Goal: Transaction & Acquisition: Obtain resource

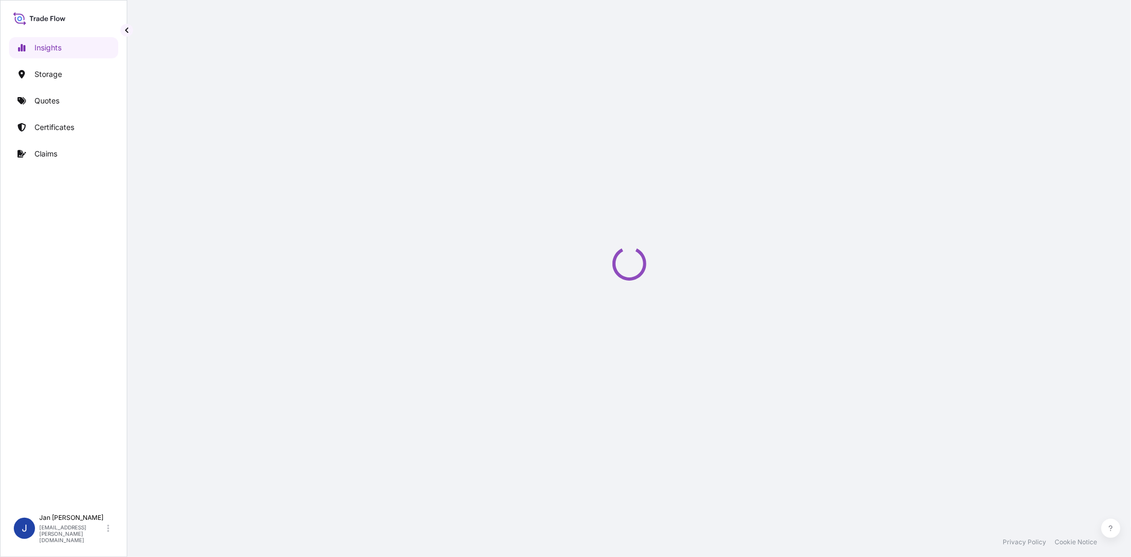
select select "2025"
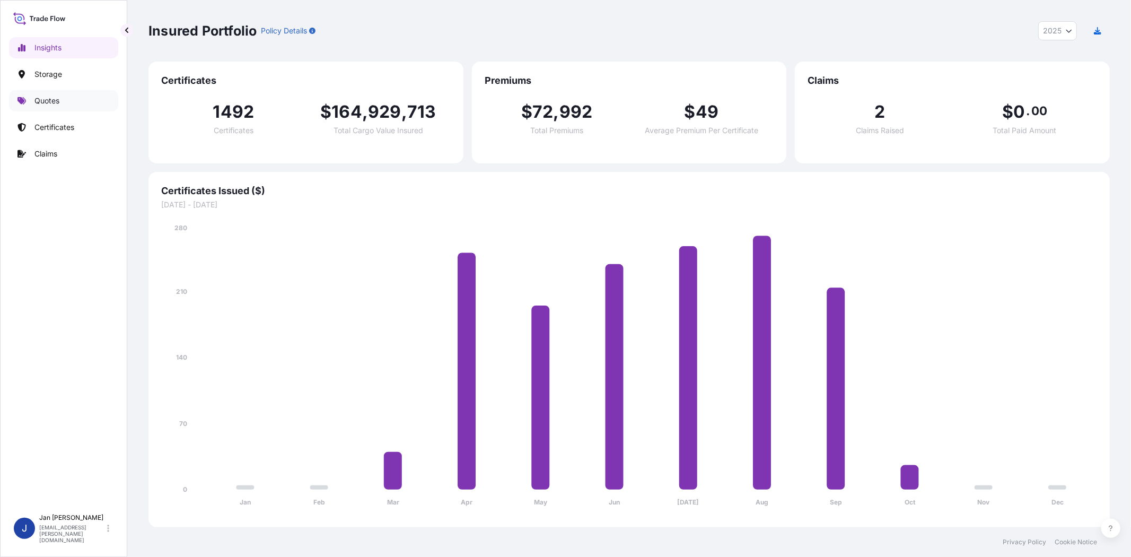
click at [62, 105] on link "Quotes" at bounding box center [63, 100] width 109 height 21
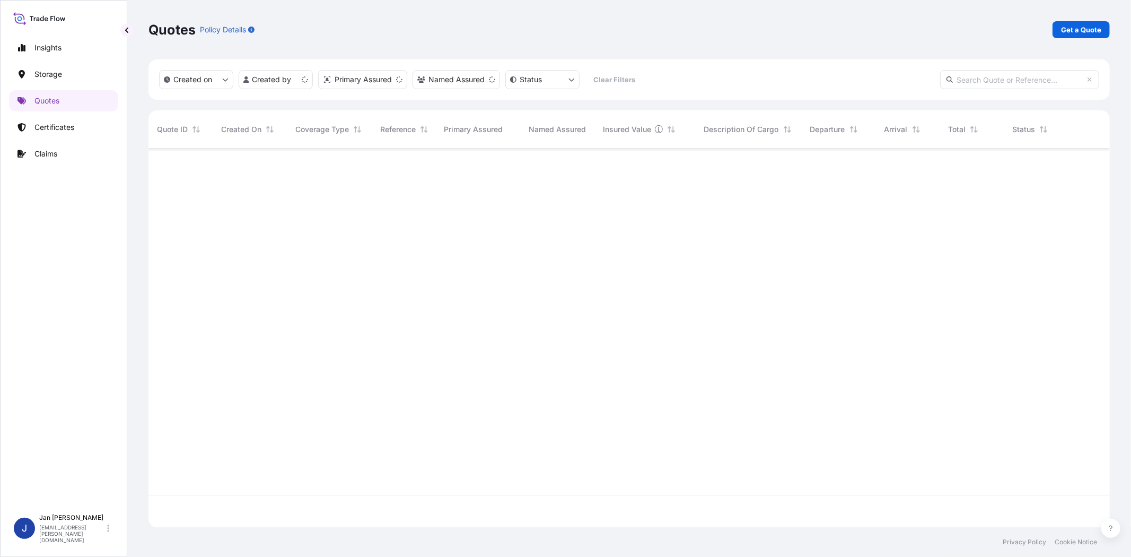
scroll to position [375, 953]
click at [1018, 28] on p "Get a Quote" at bounding box center [1081, 29] width 40 height 11
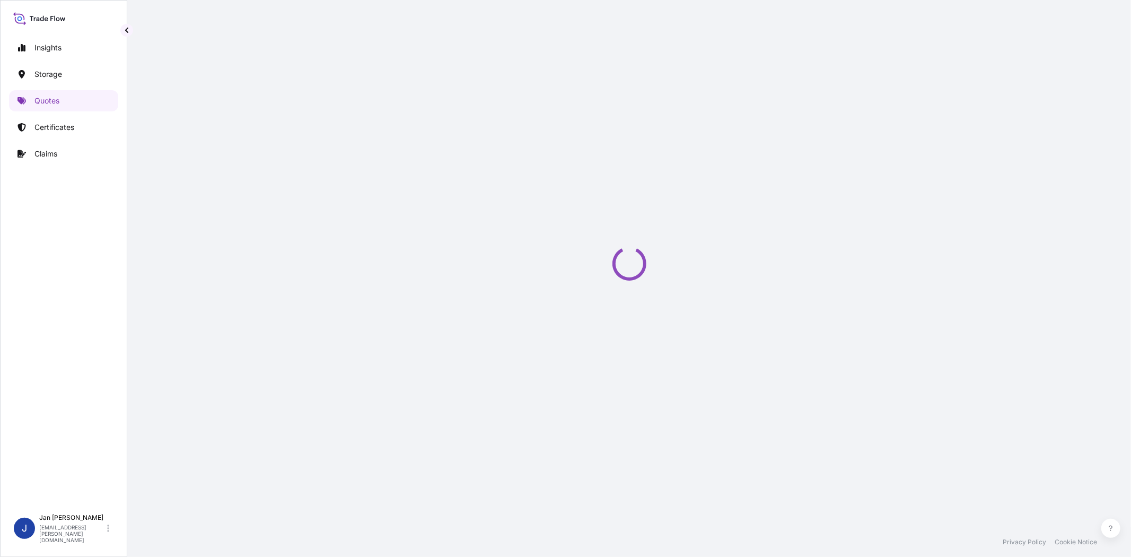
select select "Water"
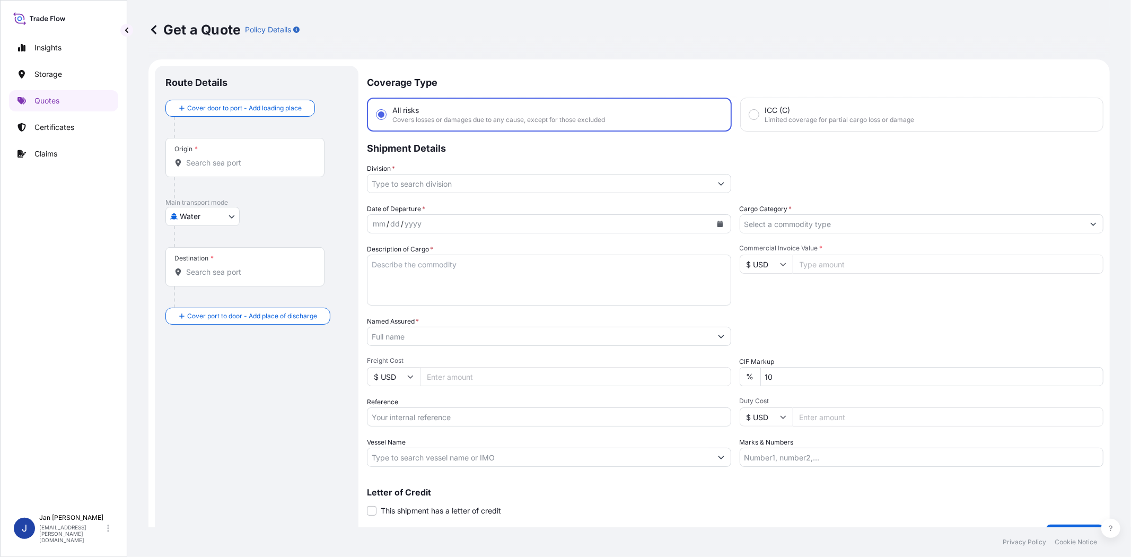
scroll to position [17, 0]
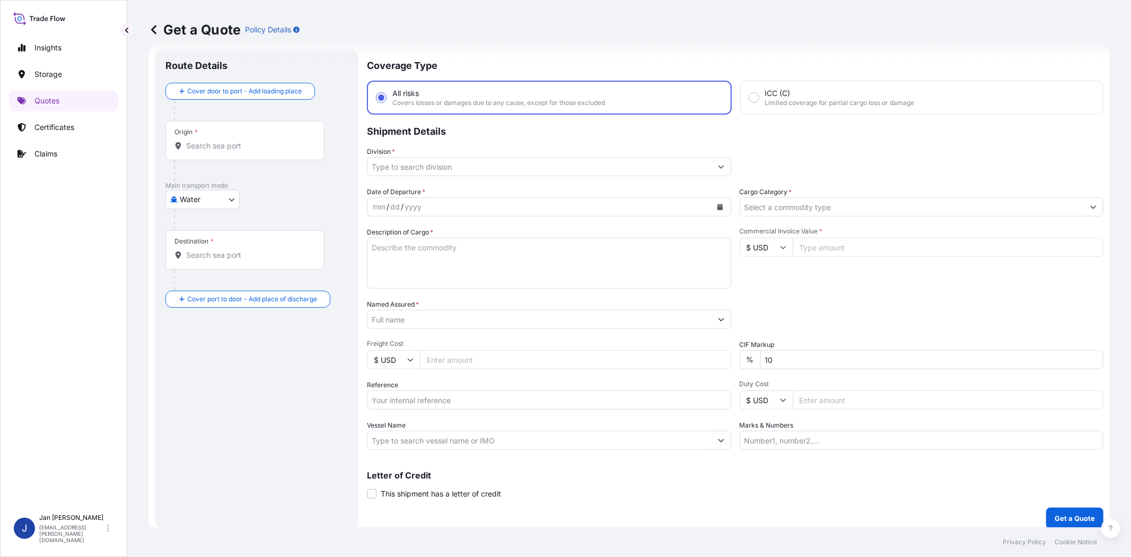
click at [414, 404] on input "Reference" at bounding box center [549, 399] width 364 height 19
paste input "1187440893 // 5013225968 5013225007 304269927"
type input "1187440893 // 5013225968 5013225007 304269927"
click at [820, 250] on input "Commercial Invoice Value *" at bounding box center [948, 247] width 311 height 19
paste input "50648.71"
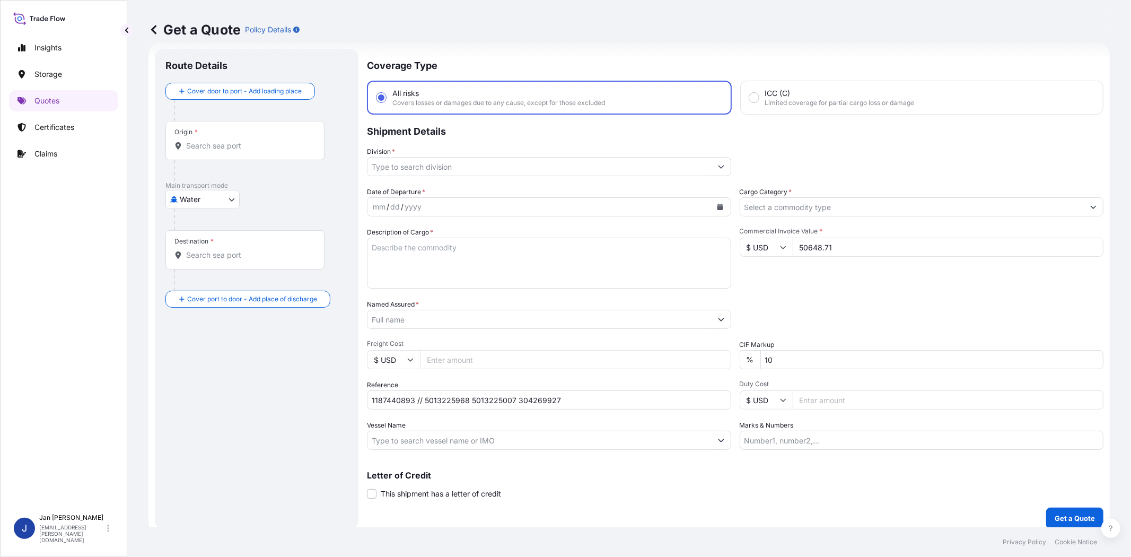
type input "50648.71"
click at [773, 247] on input "$ USD" at bounding box center [766, 247] width 53 height 19
click at [774, 266] on div "€ EUR" at bounding box center [761, 275] width 45 height 20
type input "€ EUR"
drag, startPoint x: 815, startPoint y: 274, endPoint x: 432, endPoint y: 7, distance: 466.4
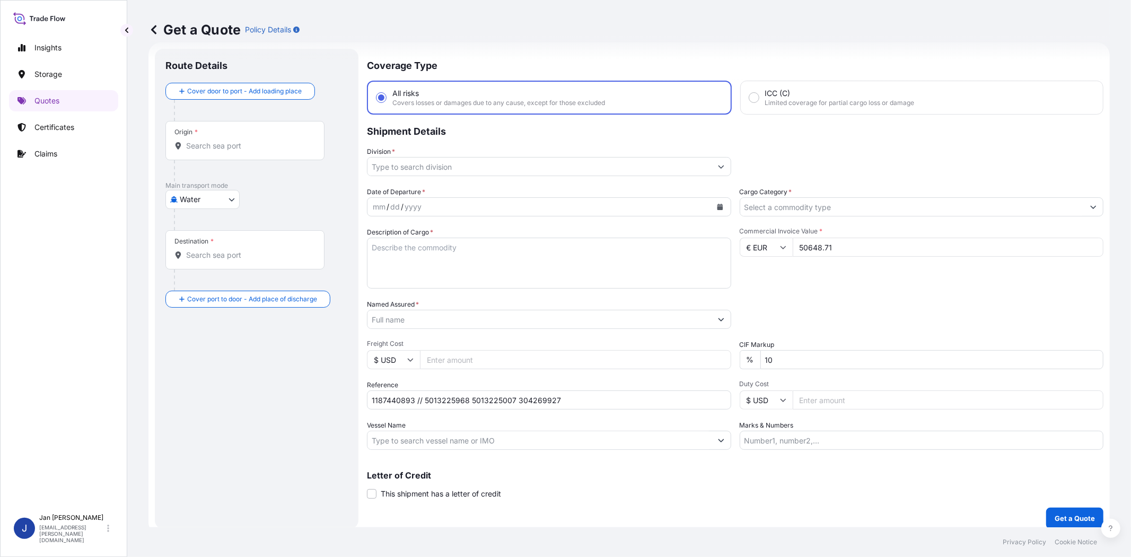
click at [816, 271] on div "Commercial Invoice Value * € EUR 50648.71" at bounding box center [922, 258] width 364 height 62
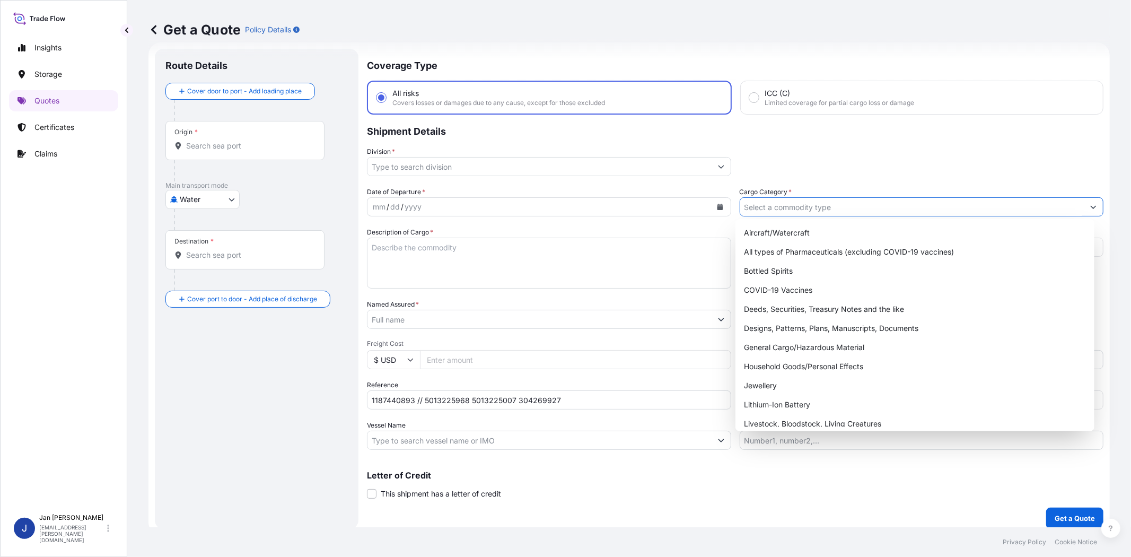
click at [839, 210] on input "Cargo Category *" at bounding box center [912, 206] width 344 height 19
click at [831, 340] on div "General Cargo/Hazardous Material" at bounding box center [915, 347] width 350 height 19
type input "General Cargo/Hazardous Material"
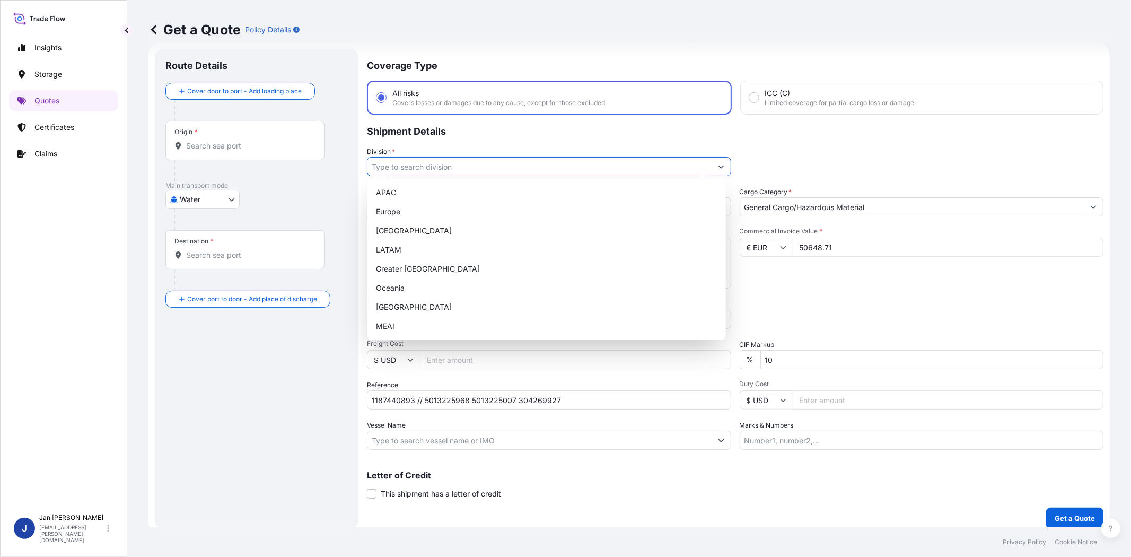
click at [704, 171] on input "Division *" at bounding box center [540, 166] width 344 height 19
click at [517, 215] on div "Europe" at bounding box center [547, 211] width 350 height 19
type input "Europe"
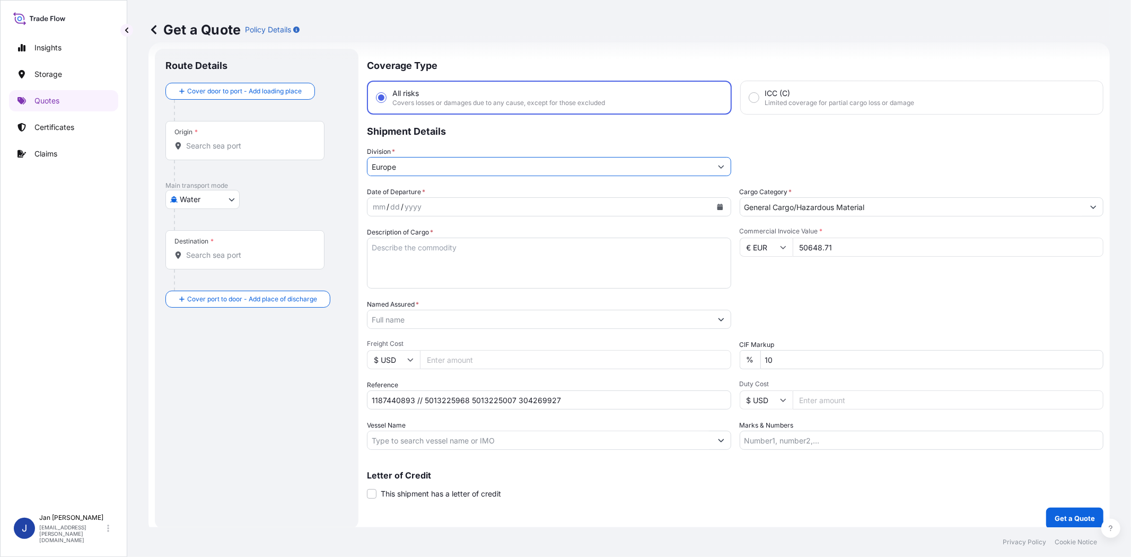
click at [829, 280] on div "Commercial Invoice Value * € EUR 50648.71" at bounding box center [922, 258] width 364 height 62
click at [651, 314] on input "Named Assured *" at bounding box center [540, 319] width 344 height 19
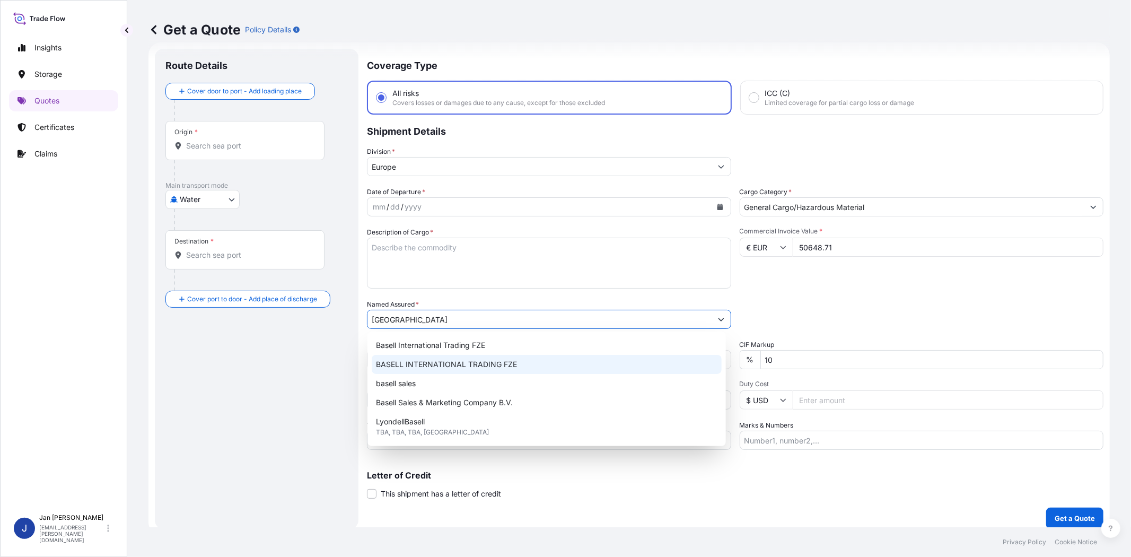
click at [445, 366] on span "BASELL INTERNATIONAL TRADING FZE" at bounding box center [446, 364] width 141 height 11
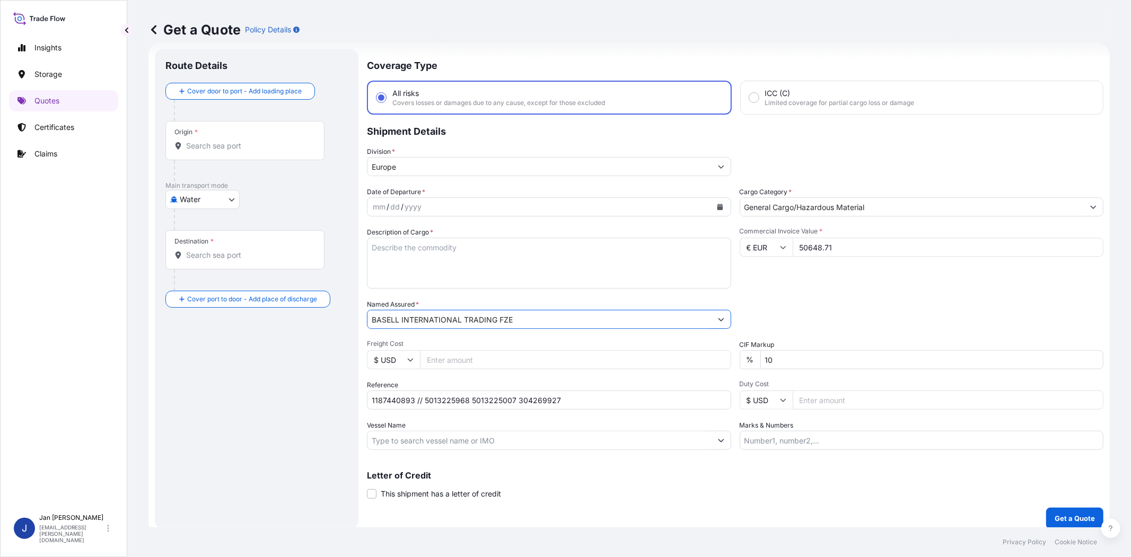
type input "BASELL INTERNATIONAL TRADING FZE"
click at [815, 278] on div "Commercial Invoice Value * € EUR 50648.71" at bounding box center [922, 258] width 364 height 62
click at [717, 204] on icon "Calendar" at bounding box center [720, 207] width 6 height 6
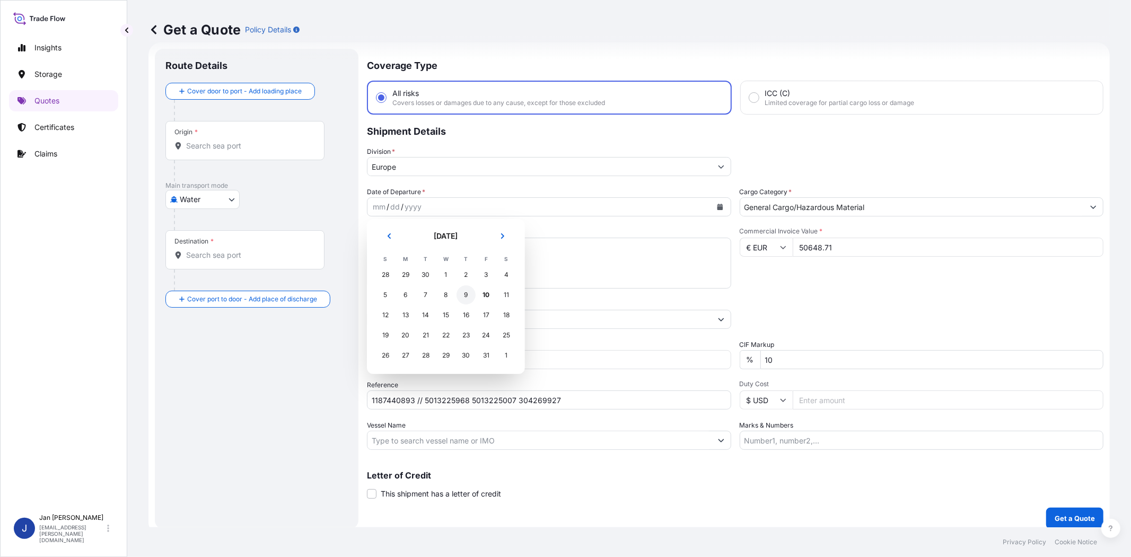
click at [469, 293] on div "9" at bounding box center [466, 294] width 19 height 19
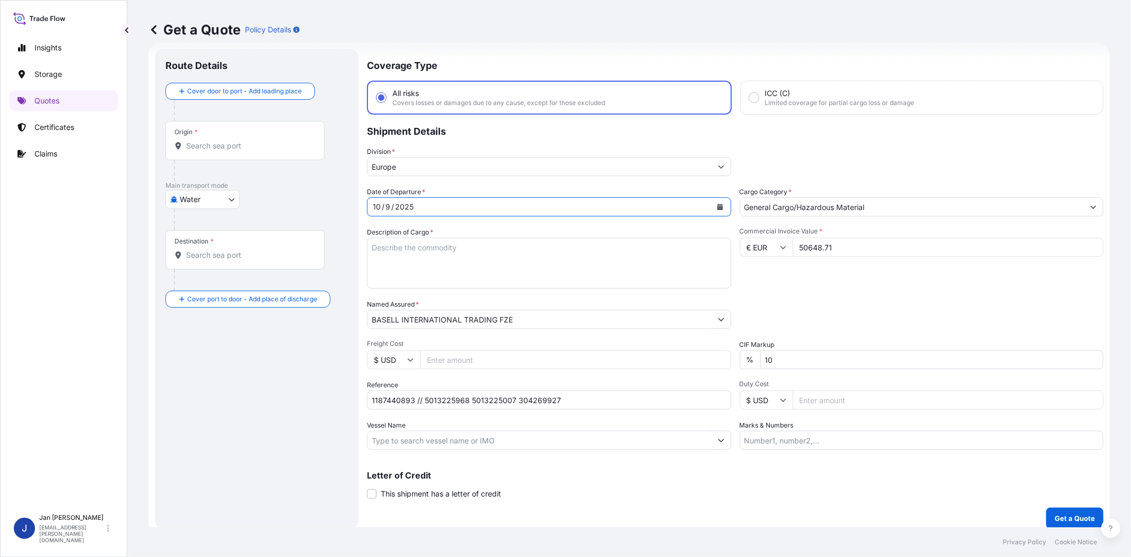
click at [811, 290] on div "Date of Departure * 10 / 9 / 2025 Cargo Category * General Cargo/Hazardous Mate…" at bounding box center [735, 318] width 737 height 263
click at [401, 400] on input "1187440893 // 5013225968 5013225007 304269927" at bounding box center [549, 399] width 364 height 19
click at [402, 435] on input "Vessel Name" at bounding box center [540, 440] width 344 height 19
paste input "CMA CGM COLUMBA"
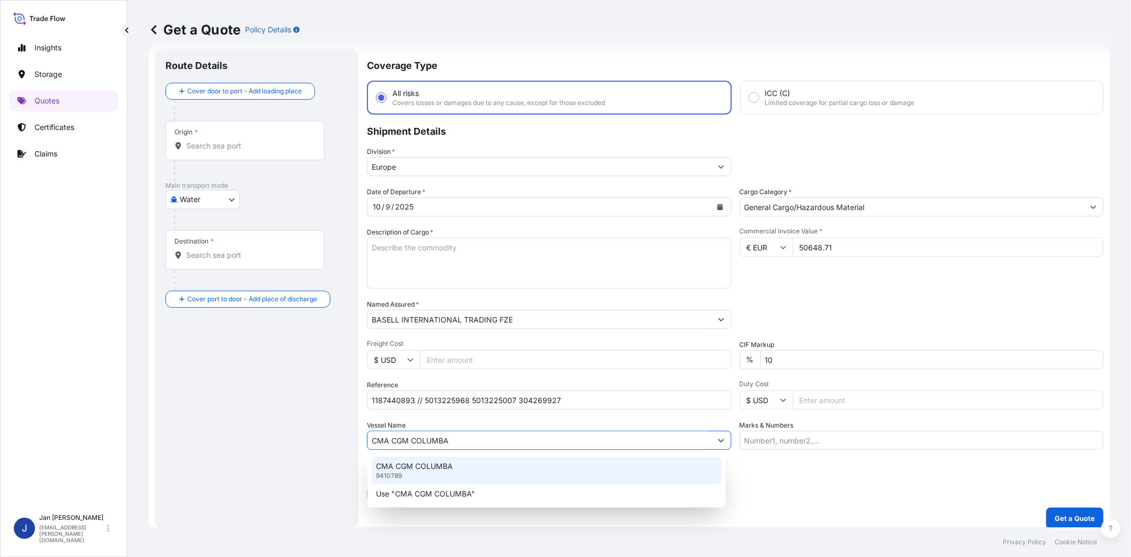
click at [416, 476] on div "CMA CGM COLUMBA 9410789" at bounding box center [547, 471] width 350 height 28
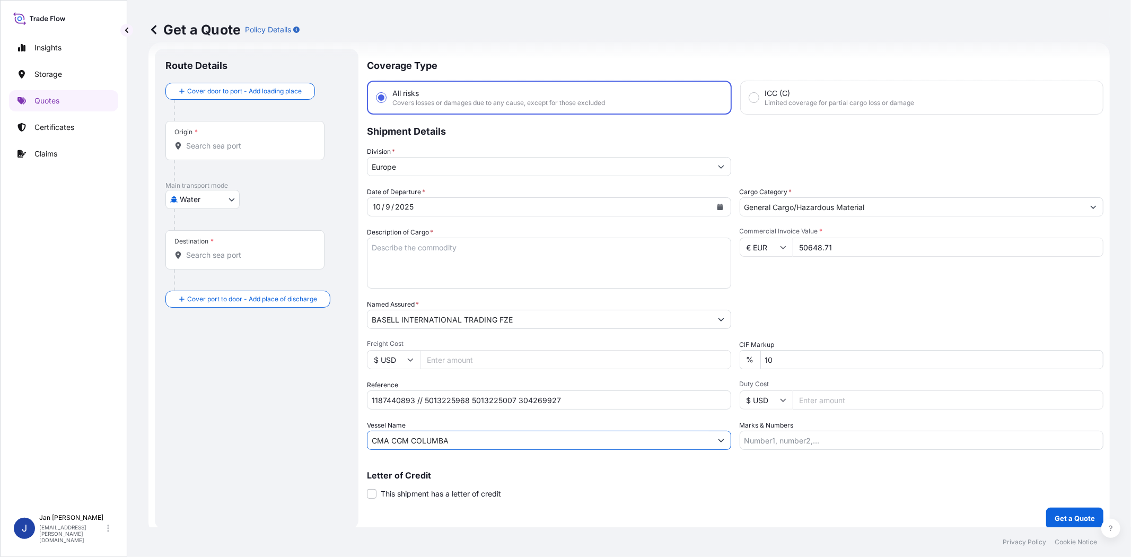
type input "CMA CGM COLUMBA"
click at [233, 156] on div "Origin *" at bounding box center [244, 140] width 159 height 39
click at [233, 151] on input "Origin *" at bounding box center [248, 146] width 125 height 11
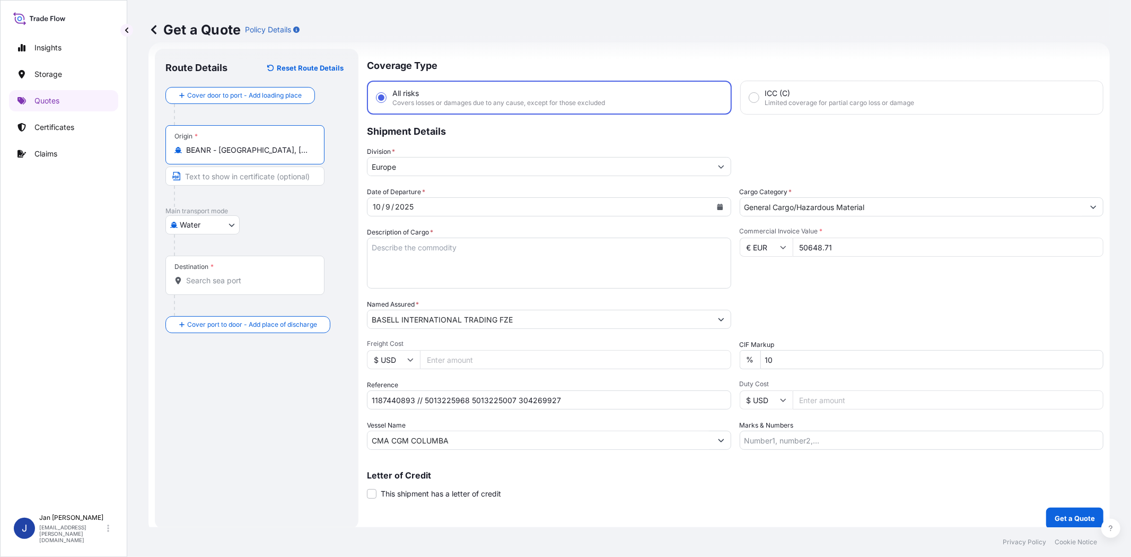
type input "BEANR - Antwerpen, Belgium"
click at [292, 279] on input "Destination *" at bounding box center [248, 280] width 125 height 11
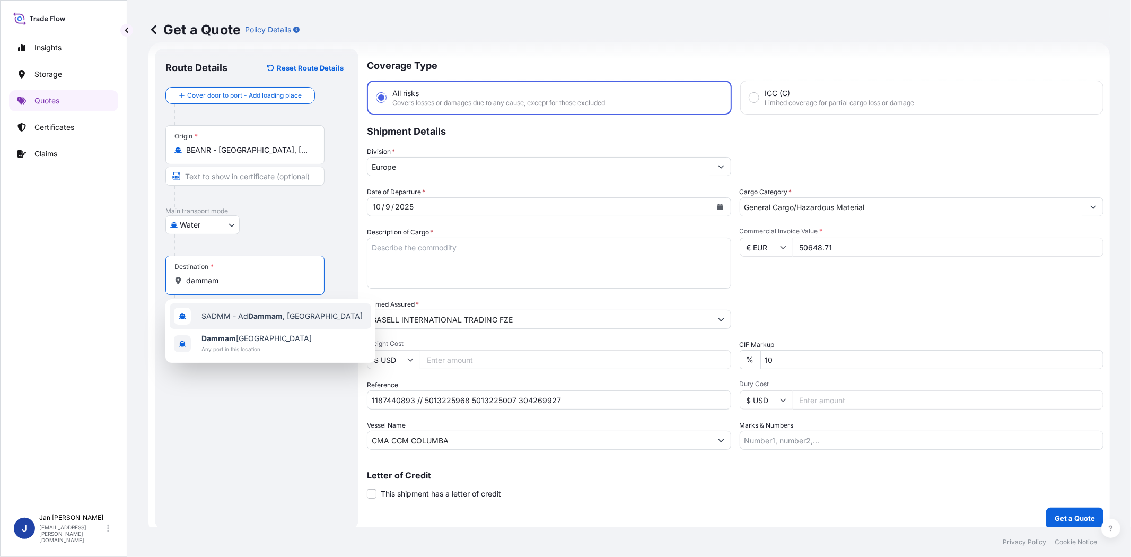
click at [263, 309] on div "SADMM - Ad Dammam , Saudi Arabia" at bounding box center [271, 315] width 202 height 25
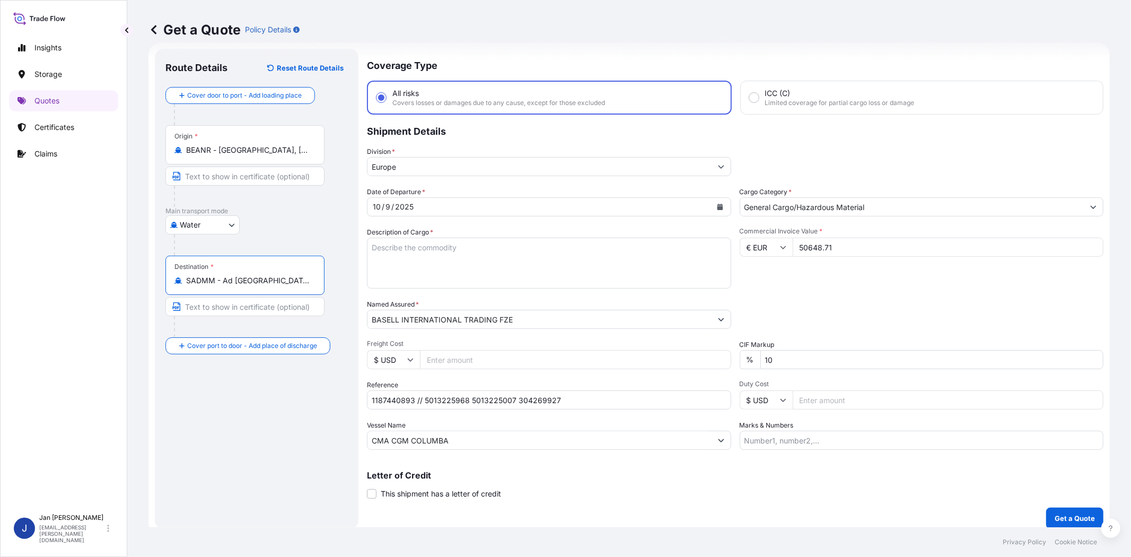
type input "SADMM - Ad Dammam, Saudi Arabia"
click at [487, 253] on textarea "Description of Cargo *" at bounding box center [549, 263] width 364 height 51
paste textarea "BAGS LOADED ONTO 18 PALLETS LOADED INTO 1 40' HIGH CUBE CONTAINER ADSYL 5 C 30 F"
click at [370, 247] on textarea "BAGS LOADED ONTO 18 PALLETS LOADED INTO 1 40' HIGH CUBE CONTAINER ADSYL 5 C 30 F" at bounding box center [549, 263] width 364 height 51
type textarea "990 BAGS LOADED ONTO 18 PALLETS LOADED INTO 1 40' HIGH CUBE CONTAINER ADSYL 5 C…"
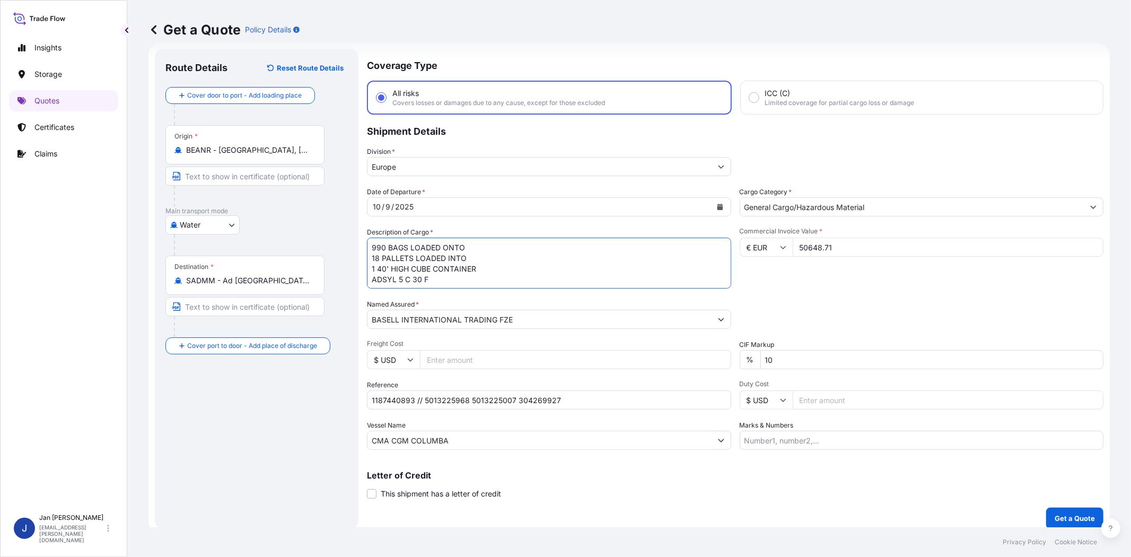
click at [925, 287] on div "Date of Departure * 10 / 9 / 2025 Cargo Category * General Cargo/Hazardous Mate…" at bounding box center [735, 318] width 737 height 263
click at [800, 437] on input "Marks & Numbers" at bounding box center [922, 440] width 364 height 19
paste input "ADSYL 5 C 30 F IN 25 KG BAG H.S.CODE:39023000 MADE IN NETHERLANDS"
type input "ADSYL 5 C 30 F IN 25 KG BAG H.S.CODE:39023000 MADE IN NETHERLANDS"
click at [1018, 501] on p "Get a Quote" at bounding box center [1075, 518] width 40 height 11
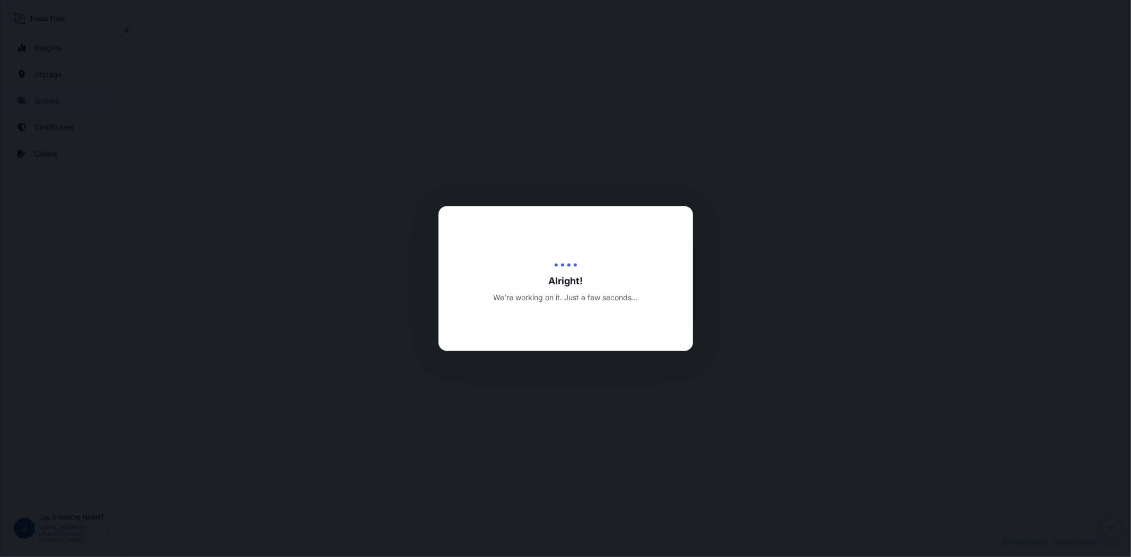
select select "Water"
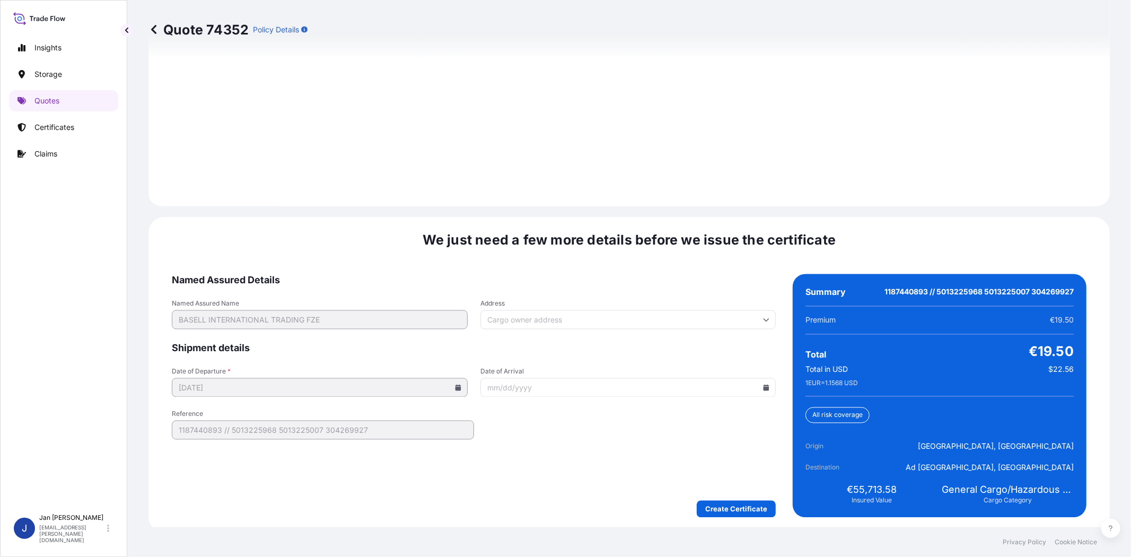
scroll to position [1464, 0]
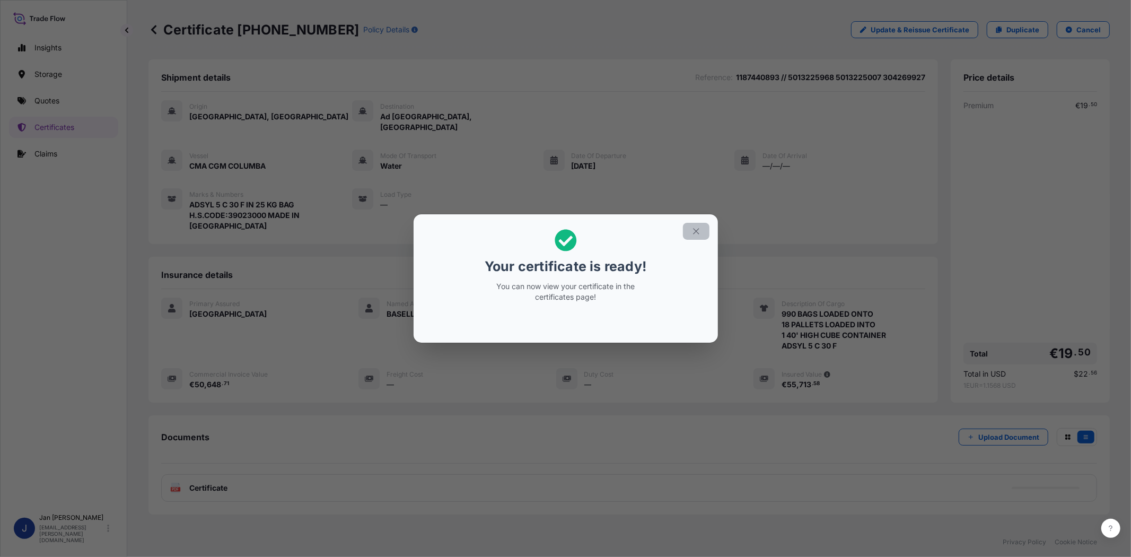
click at [693, 232] on icon "button" at bounding box center [697, 231] width 10 height 10
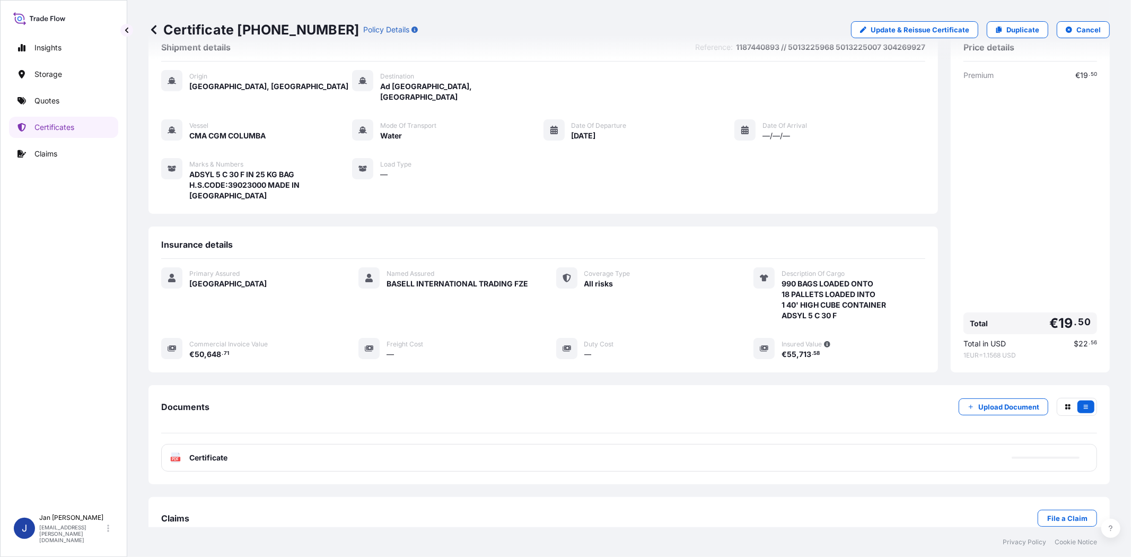
scroll to position [44, 0]
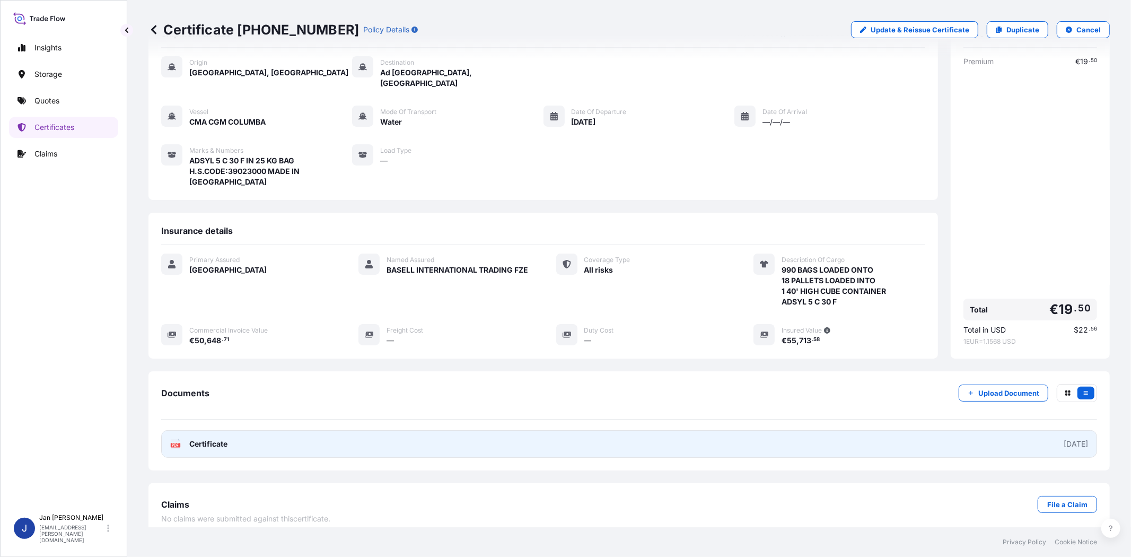
click at [176, 443] on text "PDF" at bounding box center [175, 445] width 7 height 4
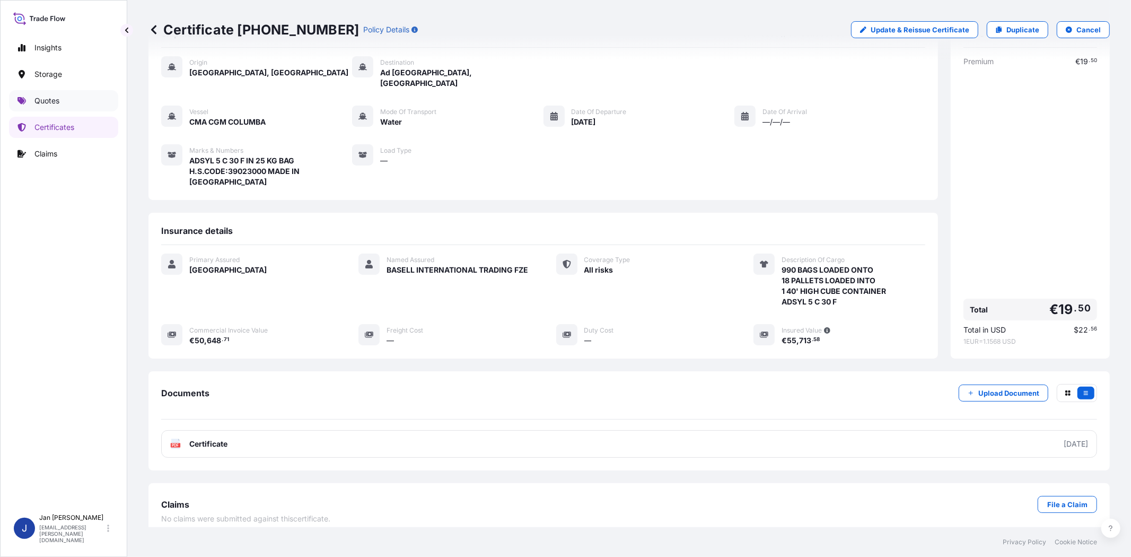
click at [46, 108] on link "Quotes" at bounding box center [63, 100] width 109 height 21
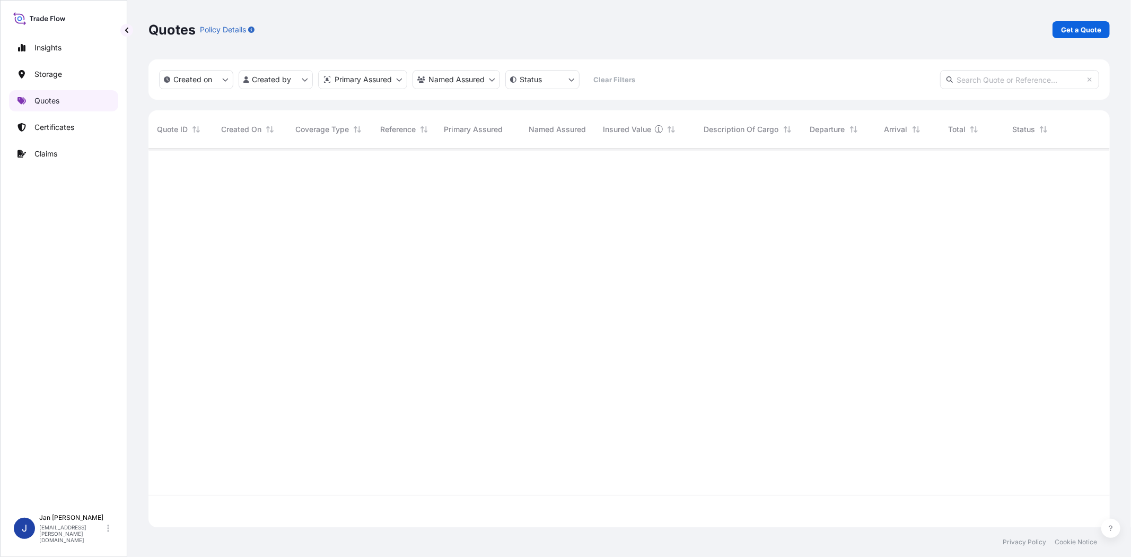
scroll to position [408, 953]
click at [1018, 33] on p "Get a Quote" at bounding box center [1081, 29] width 40 height 11
select select "Water"
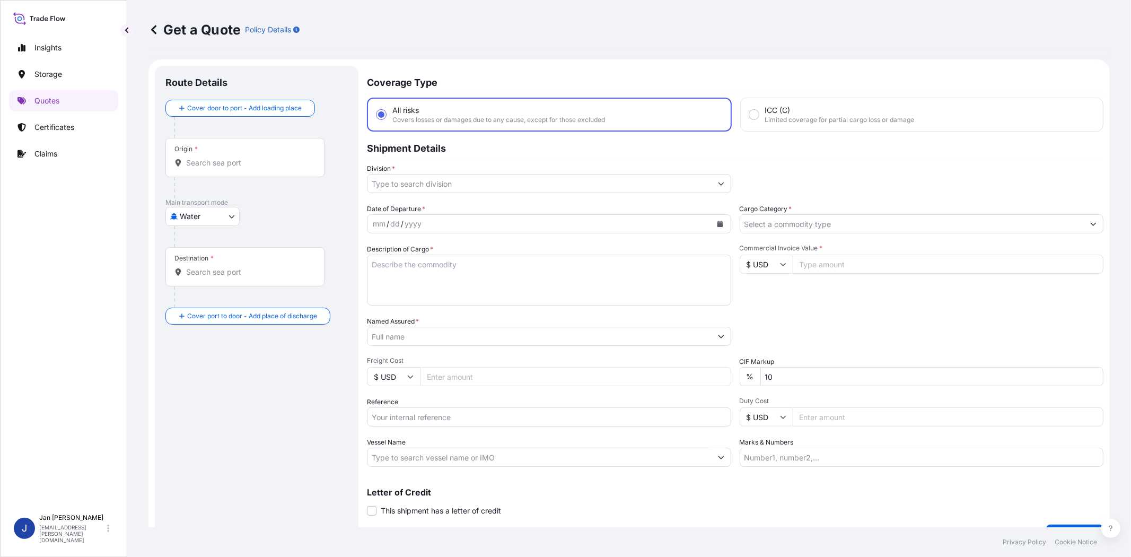
scroll to position [17, 0]
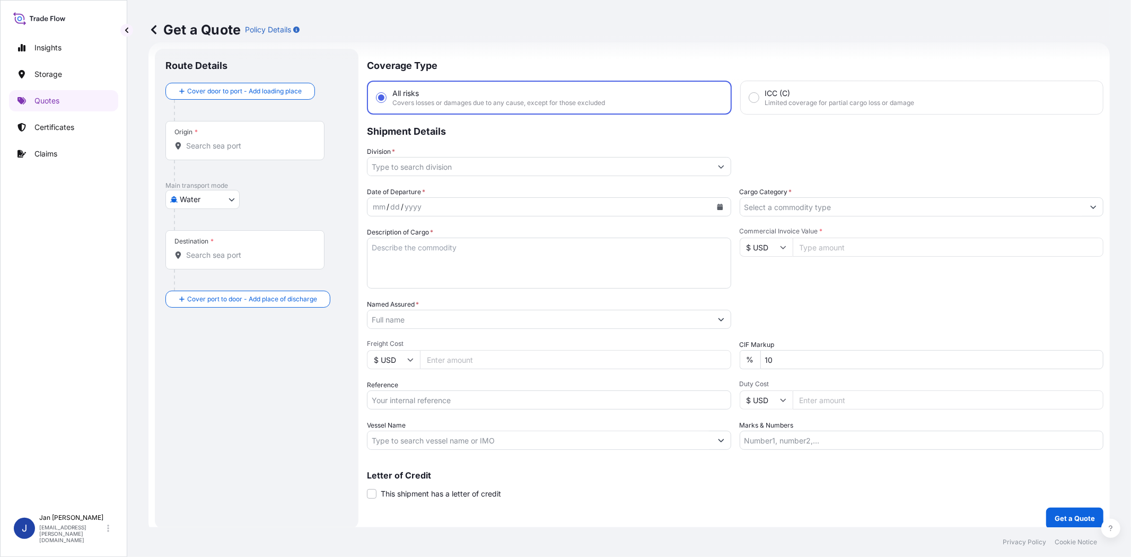
click at [497, 405] on input "Reference" at bounding box center [549, 399] width 364 height 19
paste input "1187451069 // 5013261718 5013266699 304287834"
type input "1187451069 // 5013261718 5013266699 304287834"
click at [818, 292] on div "Date of Departure * mm / dd / yyyy Cargo Category * Description of Cargo * Comm…" at bounding box center [735, 318] width 737 height 263
click at [773, 212] on input "Cargo Category *" at bounding box center [912, 206] width 344 height 19
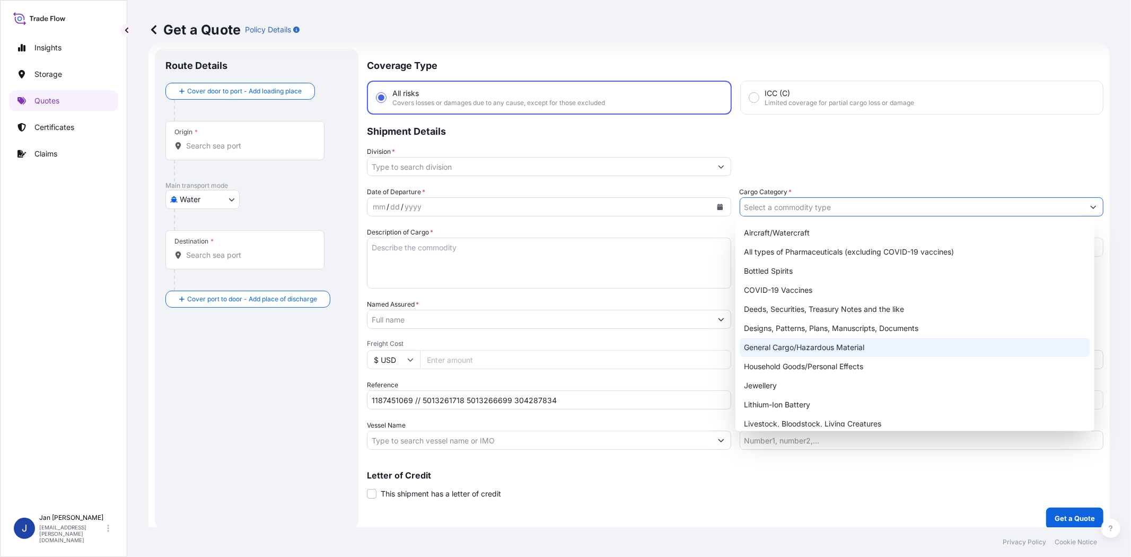
click at [790, 352] on div "General Cargo/Hazardous Material" at bounding box center [915, 347] width 350 height 19
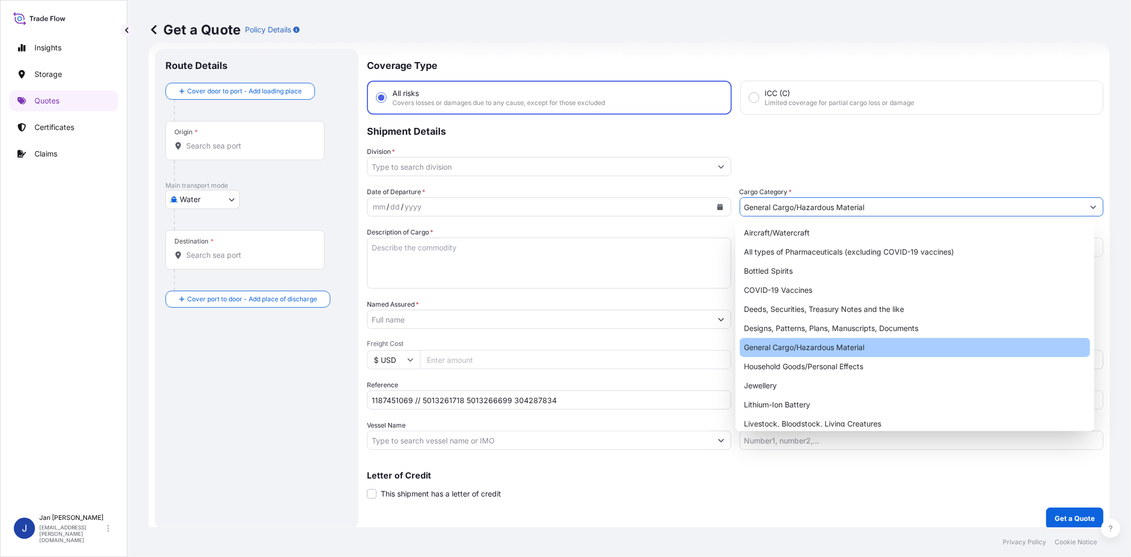
type input "General Cargo/Hazardous Material"
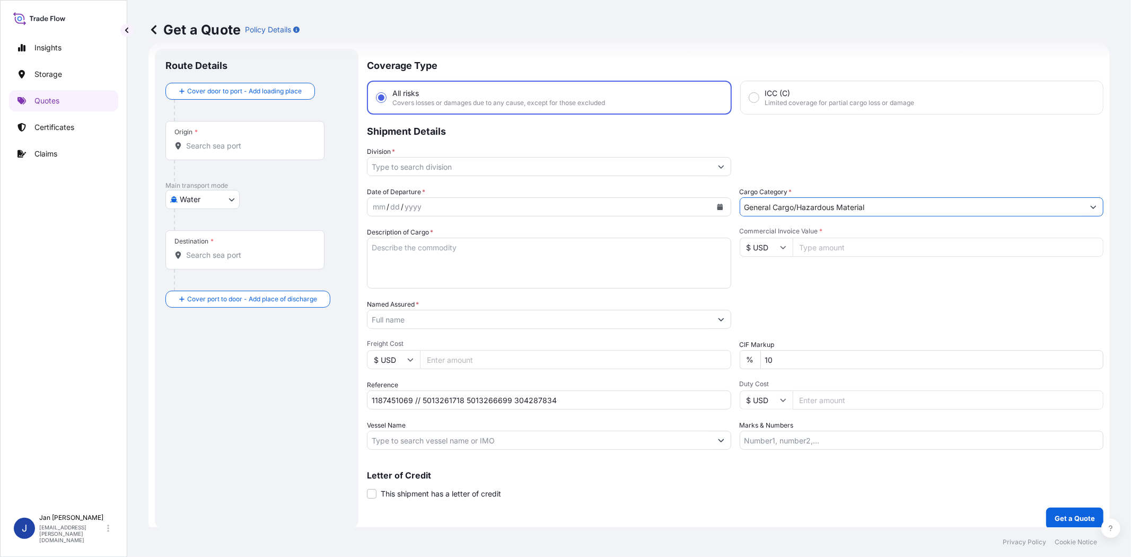
click at [576, 168] on input "Division *" at bounding box center [540, 166] width 344 height 19
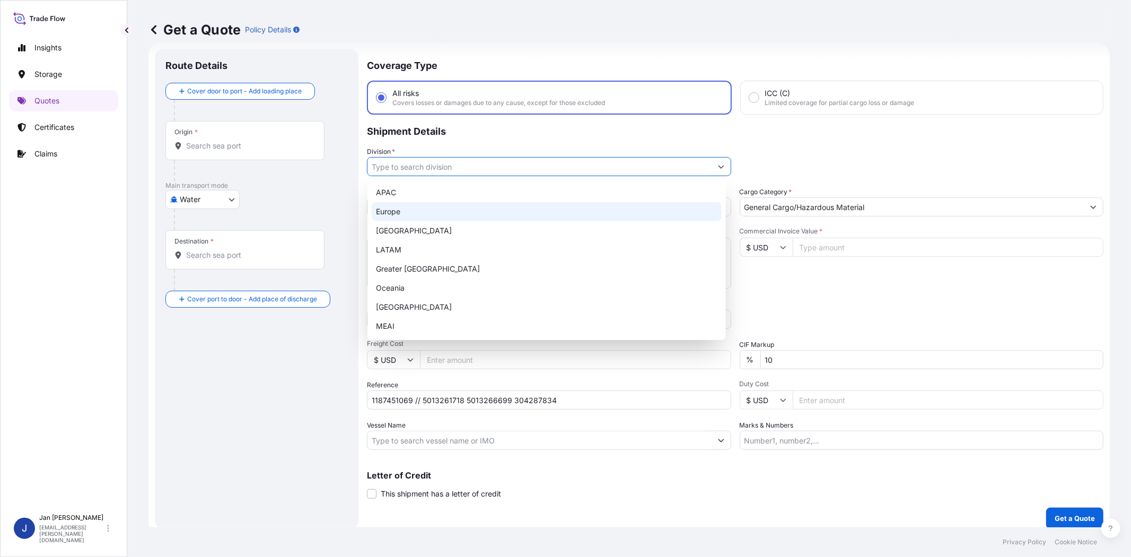
click at [545, 213] on div "Europe" at bounding box center [547, 211] width 350 height 19
type input "Europe"
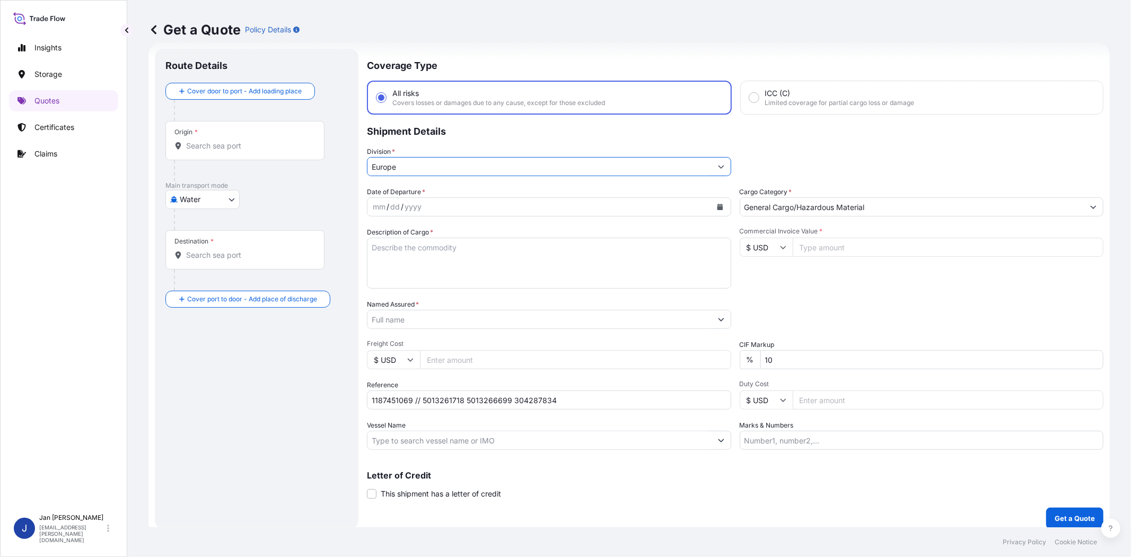
click at [521, 320] on input "Named Assured *" at bounding box center [540, 319] width 344 height 19
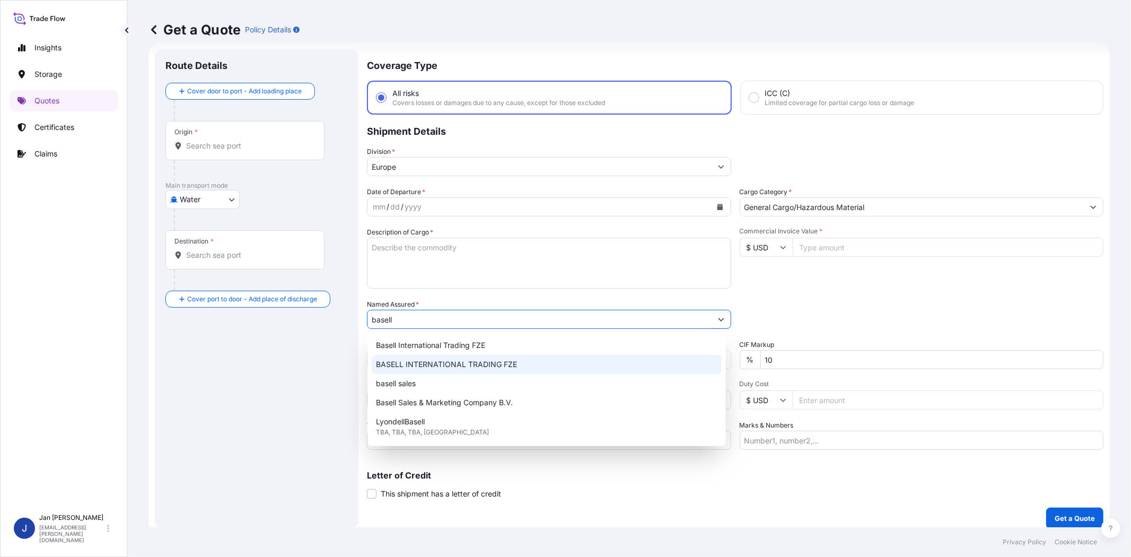
click at [505, 366] on span "BASELL INTERNATIONAL TRADING FZE" at bounding box center [446, 364] width 141 height 11
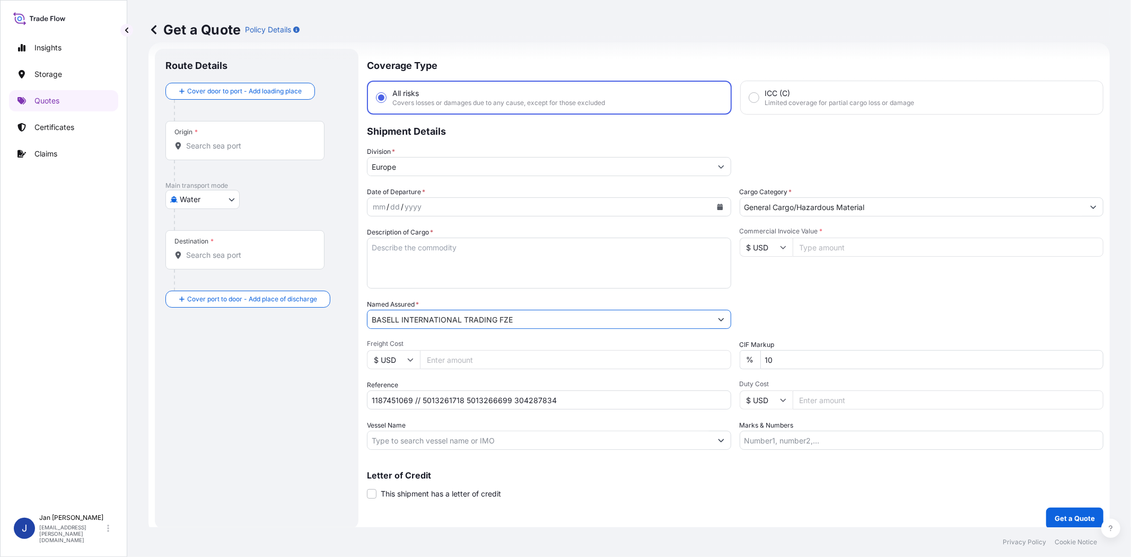
type input "BASELL INTERNATIONAL TRADING FZE"
click at [841, 284] on div "Commercial Invoice Value * $ USD" at bounding box center [922, 258] width 364 height 62
drag, startPoint x: 762, startPoint y: 246, endPoint x: 764, endPoint y: 252, distance: 6.6
click at [762, 248] on input "$ USD" at bounding box center [766, 247] width 53 height 19
click at [764, 265] on div "€ EUR" at bounding box center [761, 275] width 45 height 20
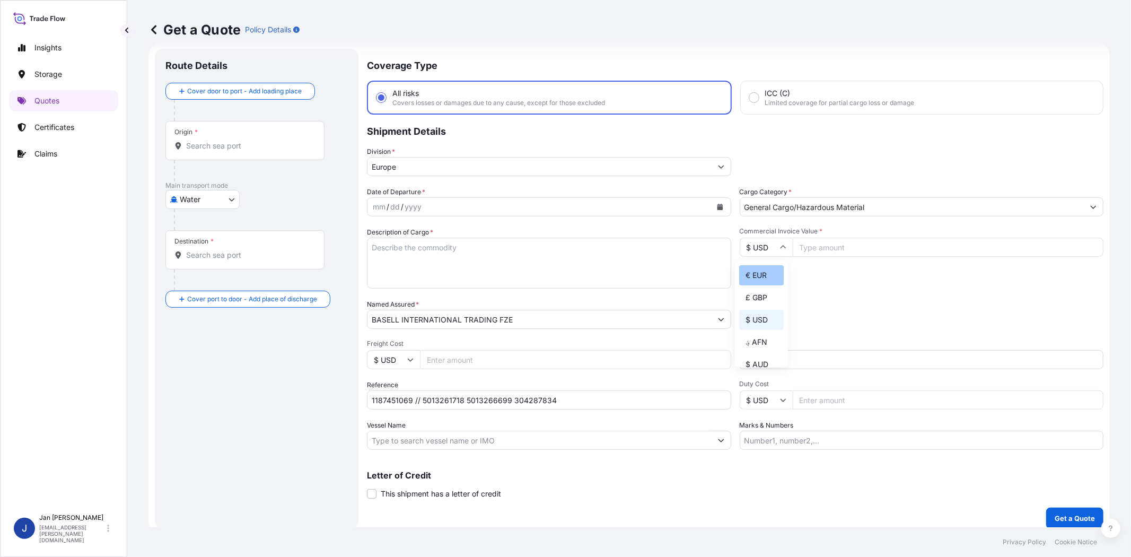
type input "€ EUR"
click at [832, 249] on input "Commercial Invoice Value *" at bounding box center [948, 247] width 311 height 19
paste input "46503.47"
type input "46503.47"
click at [789, 292] on div "Date of Departure * mm / dd / yyyy Cargo Category * General Cargo/Hazardous Mat…" at bounding box center [735, 318] width 737 height 263
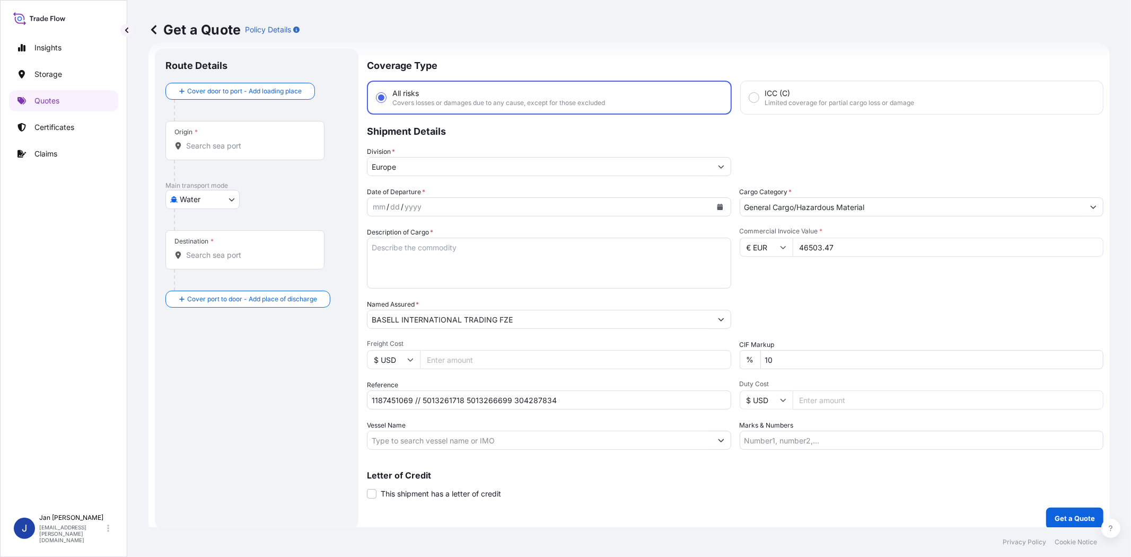
click at [467, 439] on input "Vessel Name" at bounding box center [540, 440] width 344 height 19
paste input "CMA CGM COLUMBA"
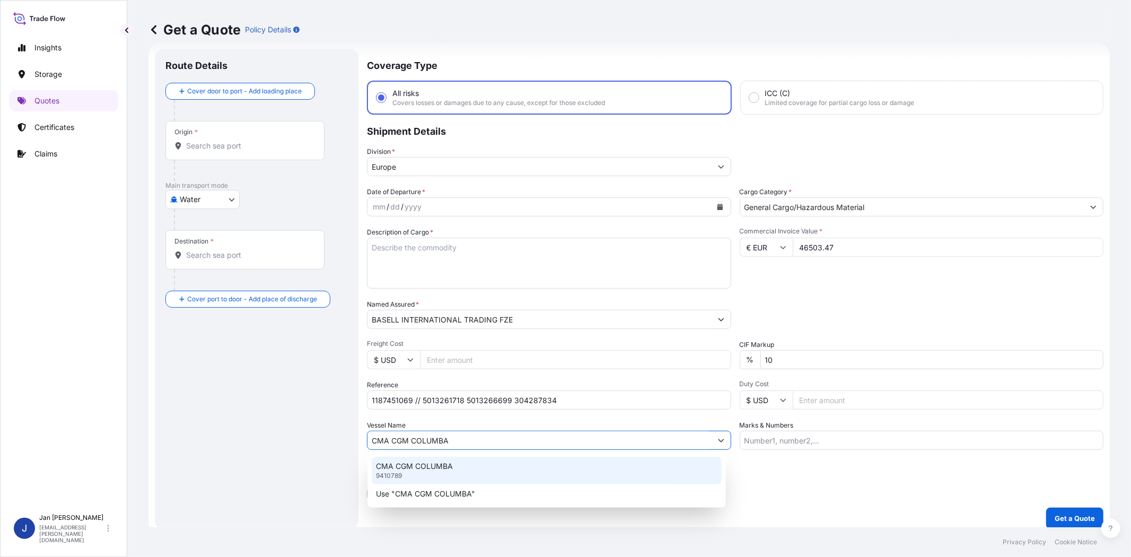
click at [474, 473] on div "CMA CGM COLUMBA 9410789" at bounding box center [547, 471] width 350 height 28
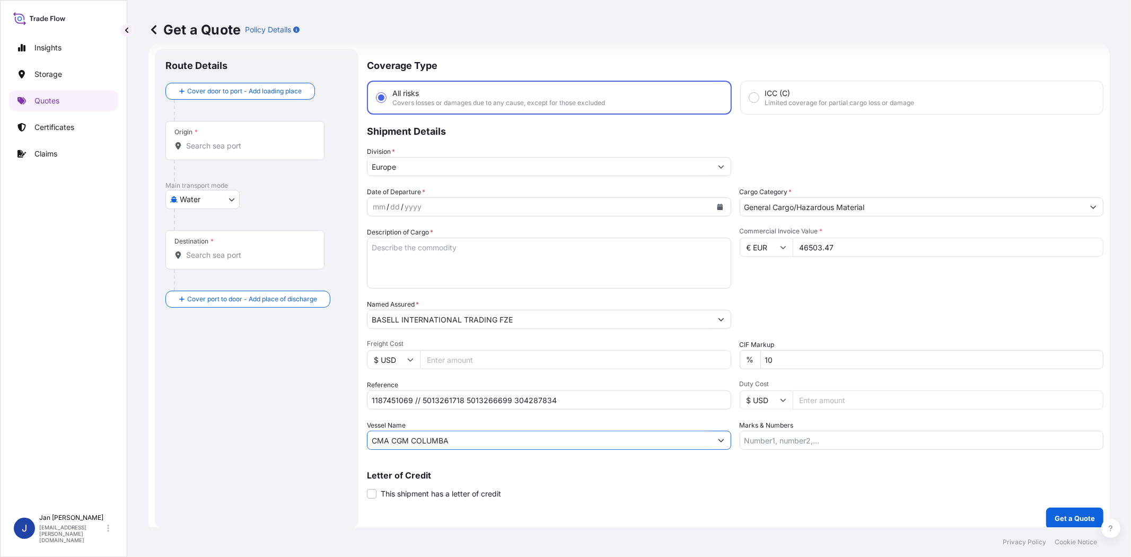
type input "CMA CGM COLUMBA"
click at [247, 147] on input "Origin *" at bounding box center [248, 146] width 125 height 11
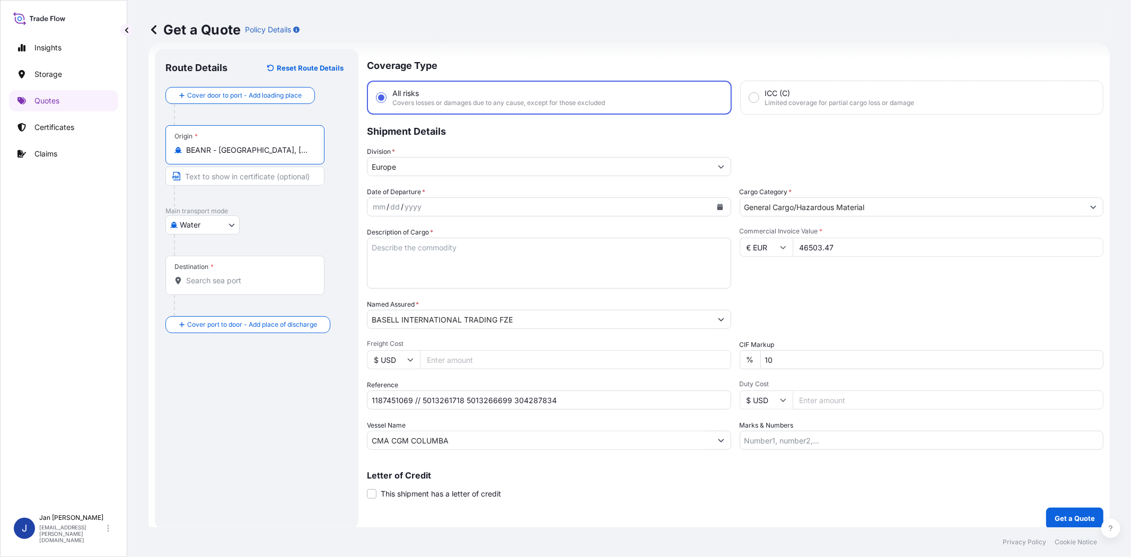
type input "BEANR - Antwerpen, Belgium"
click at [244, 286] on div "Destination *" at bounding box center [246, 275] width 163 height 39
click at [244, 286] on input "Destination *" at bounding box center [250, 280] width 129 height 11
type input "INNSA - Nhava Sheva (Jawaharlal Nehru), India"
click at [268, 217] on div "Water Air Water Inland" at bounding box center [258, 224] width 186 height 19
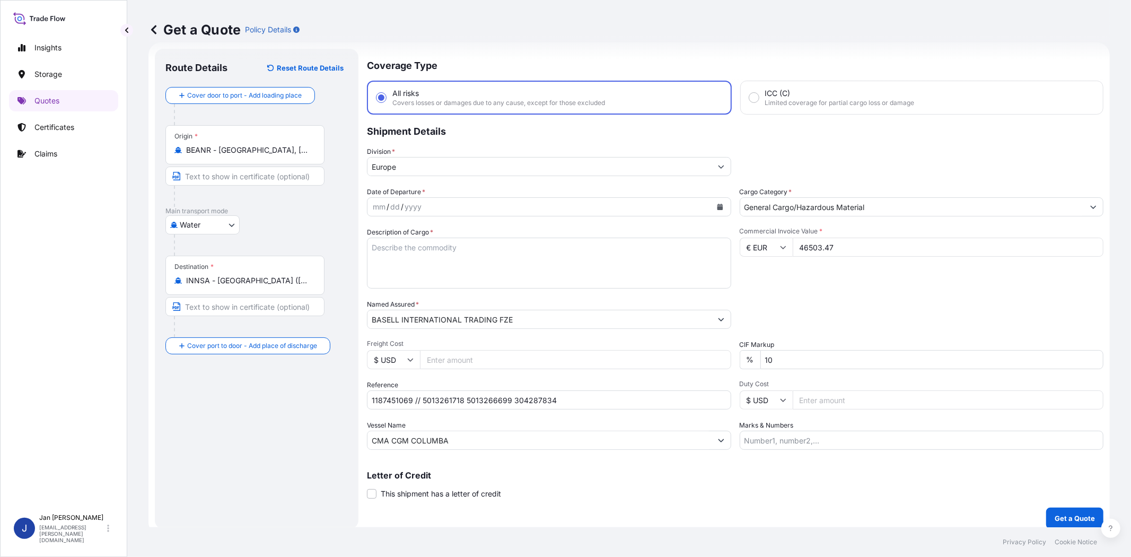
click at [814, 303] on div "Packing Category Type to search a container mode Please select a primary mode o…" at bounding box center [922, 314] width 364 height 30
click at [716, 200] on button "Calendar" at bounding box center [720, 206] width 17 height 17
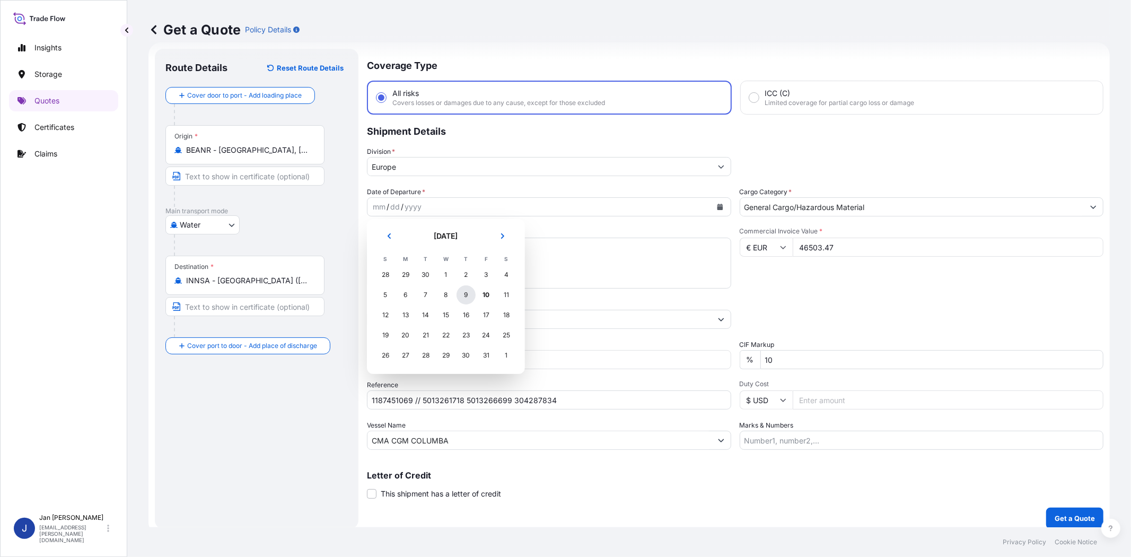
click at [467, 288] on div "9" at bounding box center [466, 294] width 19 height 19
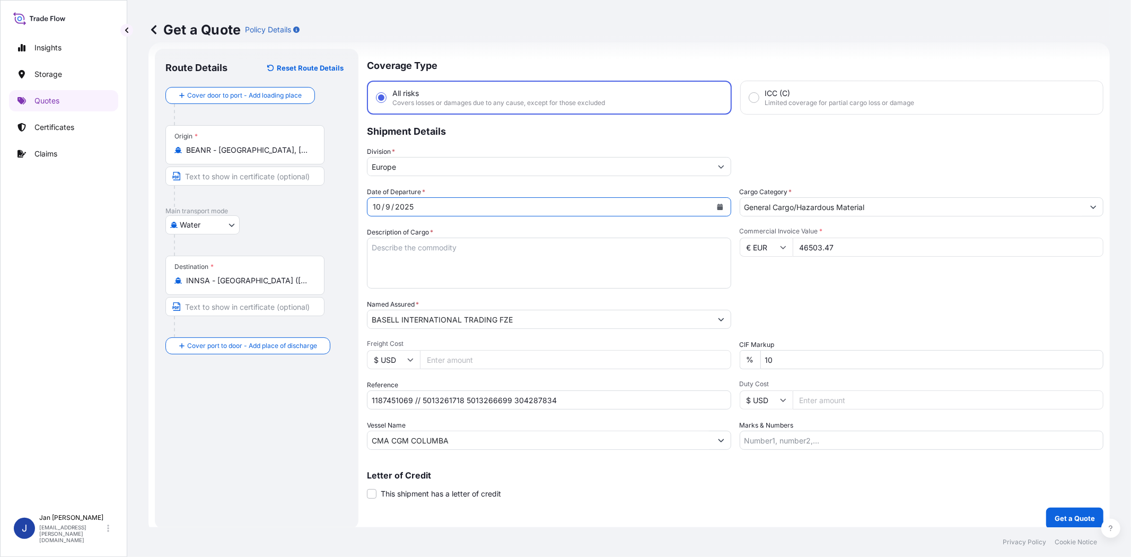
click at [799, 290] on div "Date of Departure * 10 / 9 / 2025 Cargo Category * General Cargo/Hazardous Mate…" at bounding box center [735, 318] width 737 height 263
click at [653, 255] on textarea "Description of Cargo *" at bounding box center [549, 263] width 364 height 51
paste textarea "BAGS LOADED ONTO 18 PALLETS LOADED INTO 1 40' HIGH CUBE CONTAINER HOSTALEN GD 4…"
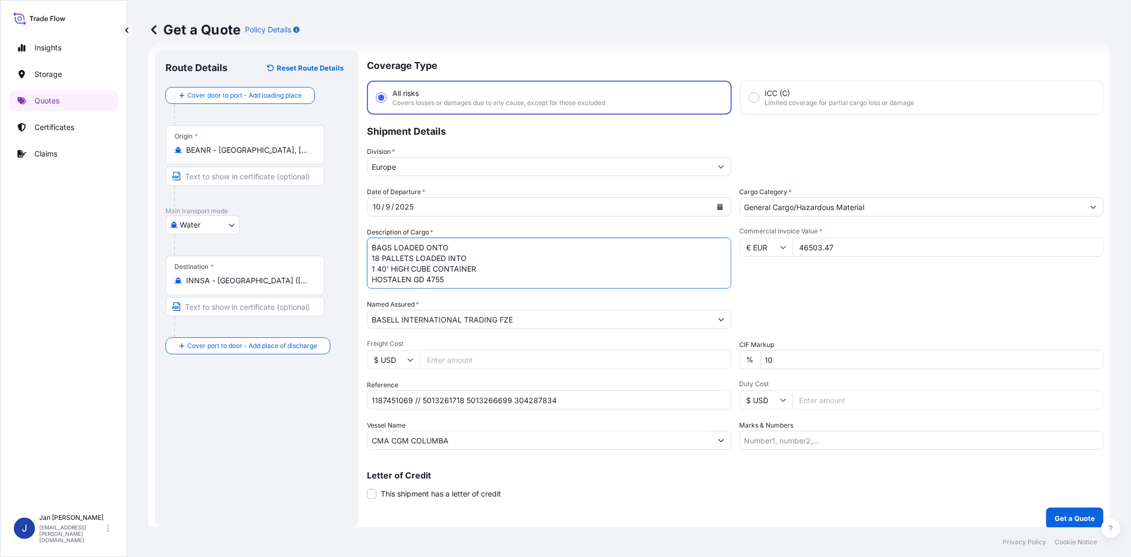
click at [370, 249] on textarea "BAGS LOADED ONTO 18 PALLETS LOADED INTO 1 40' HIGH CUBE CONTAINER HOSTALEN GD 4…" at bounding box center [549, 263] width 364 height 51
type textarea "990 BAGS LOADED ONTO 18 PALLETS LOADED INTO 1 40' HIGH CUBE CONTAINER HOSTALEN …"
click at [838, 321] on div "Packing Category Type to search a container mode Please select a primary mode o…" at bounding box center [922, 314] width 364 height 30
click at [878, 282] on div "Commercial Invoice Value * € EUR 46503.47" at bounding box center [922, 258] width 364 height 62
click at [1018, 501] on p "Get a Quote" at bounding box center [1075, 518] width 40 height 11
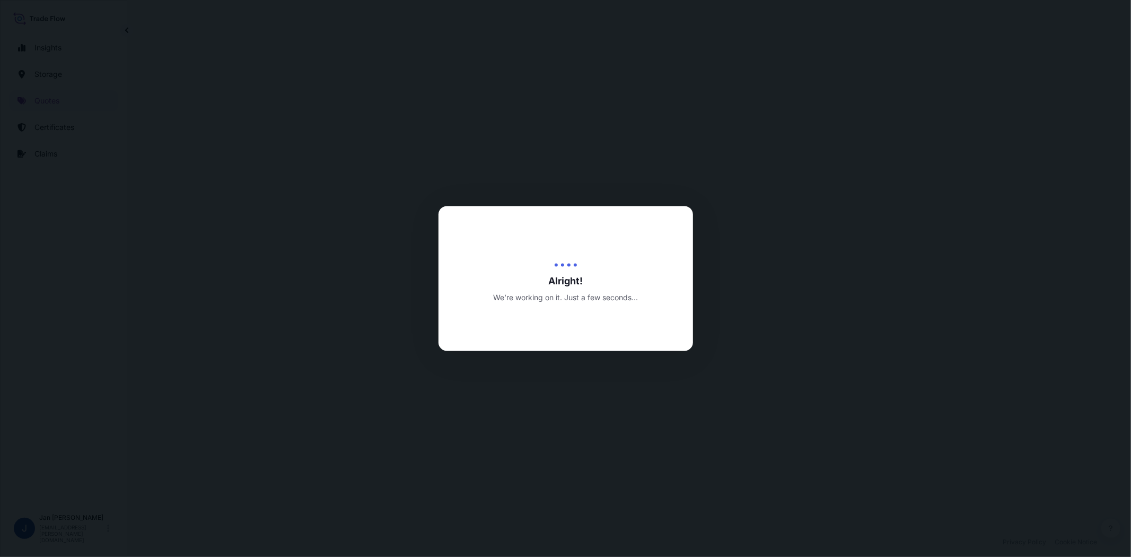
select select "Water"
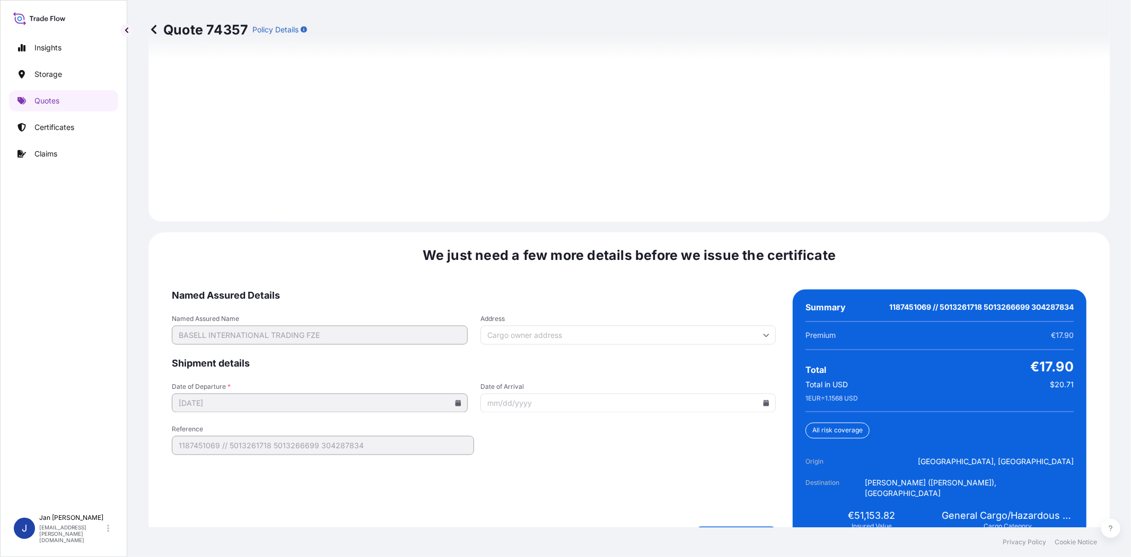
scroll to position [1464, 0]
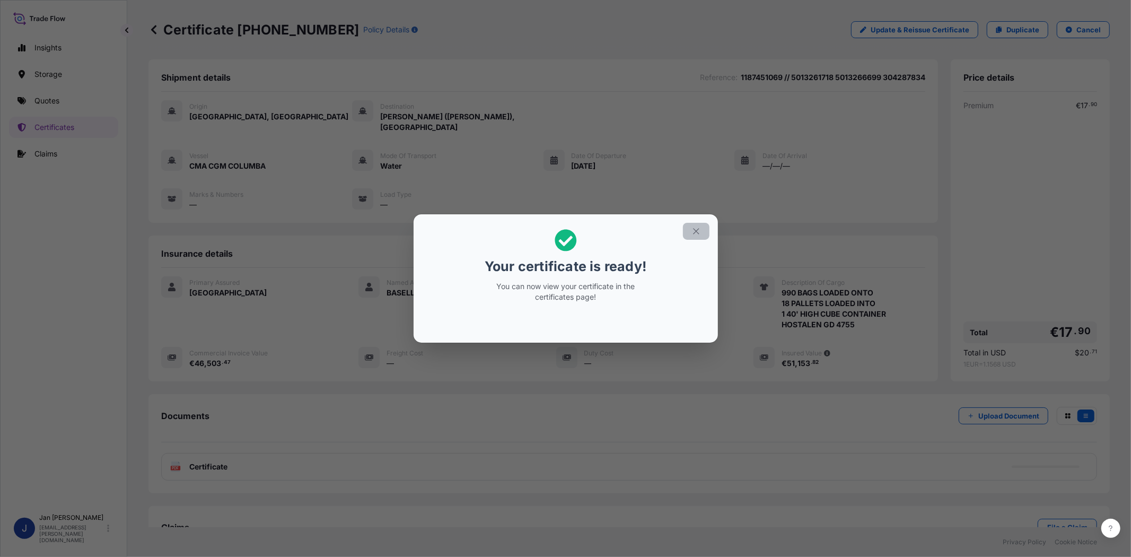
click at [701, 232] on icon "button" at bounding box center [697, 231] width 10 height 10
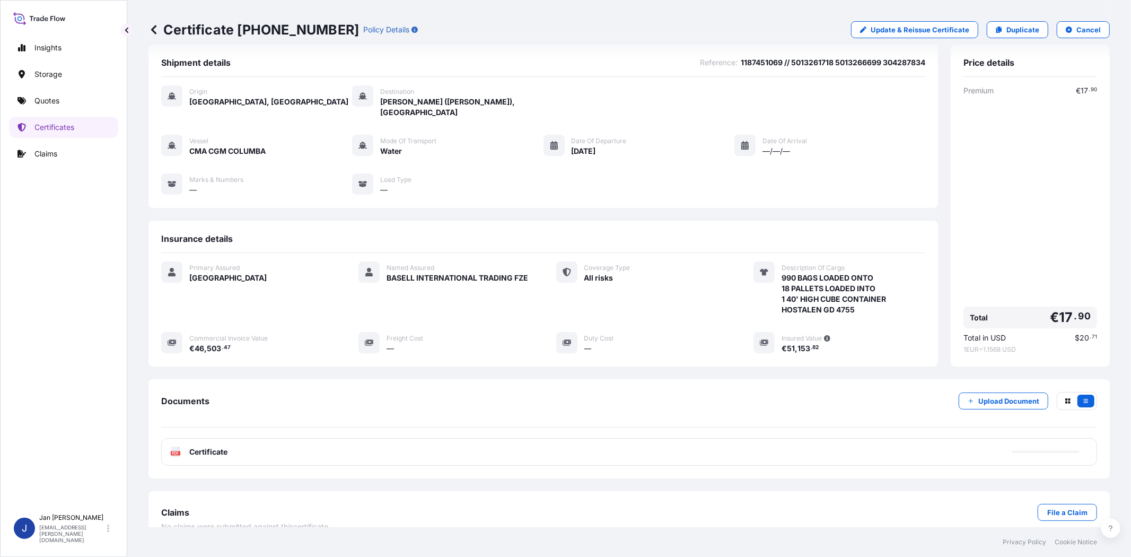
scroll to position [23, 0]
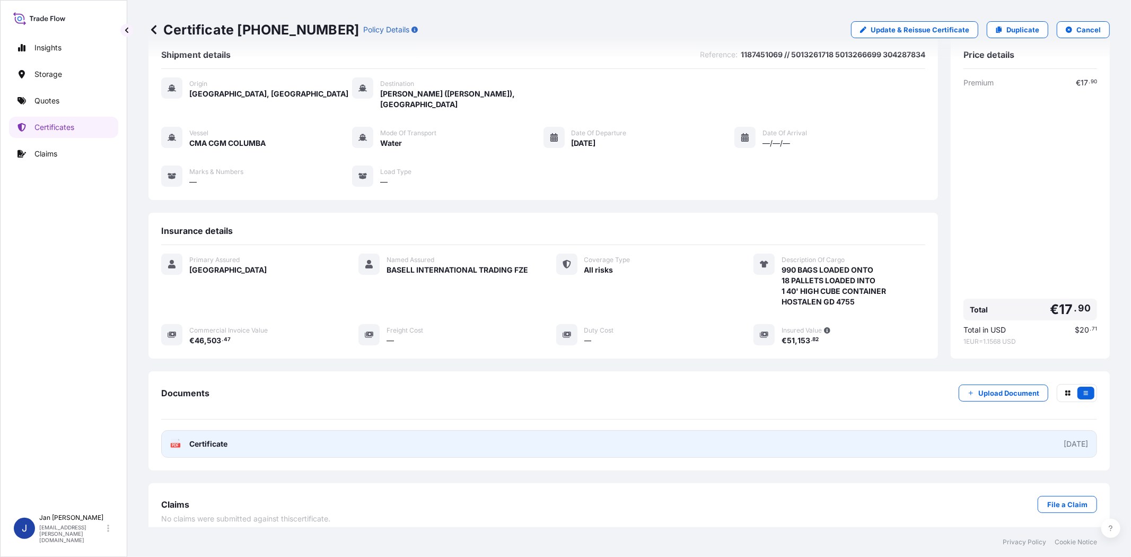
click at [173, 443] on text "PDF" at bounding box center [175, 445] width 7 height 4
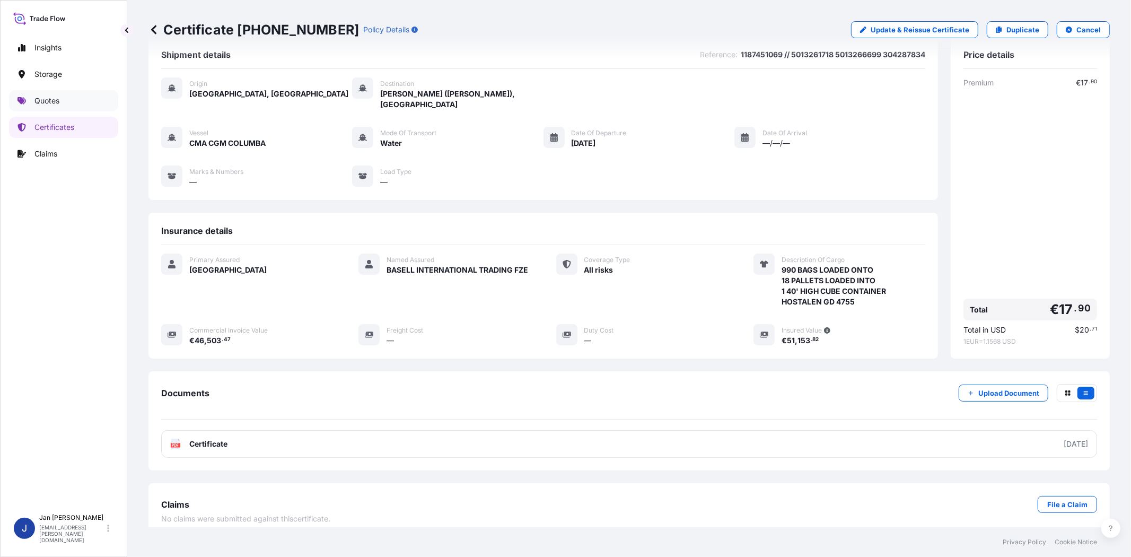
click at [76, 96] on link "Quotes" at bounding box center [63, 100] width 109 height 21
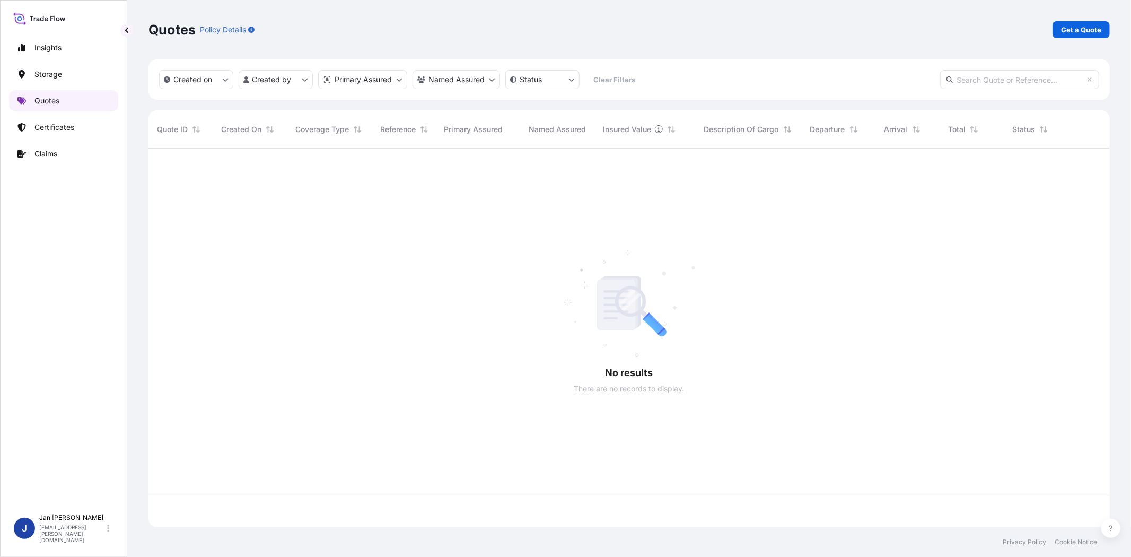
scroll to position [375, 953]
